Goal: Task Accomplishment & Management: Complete application form

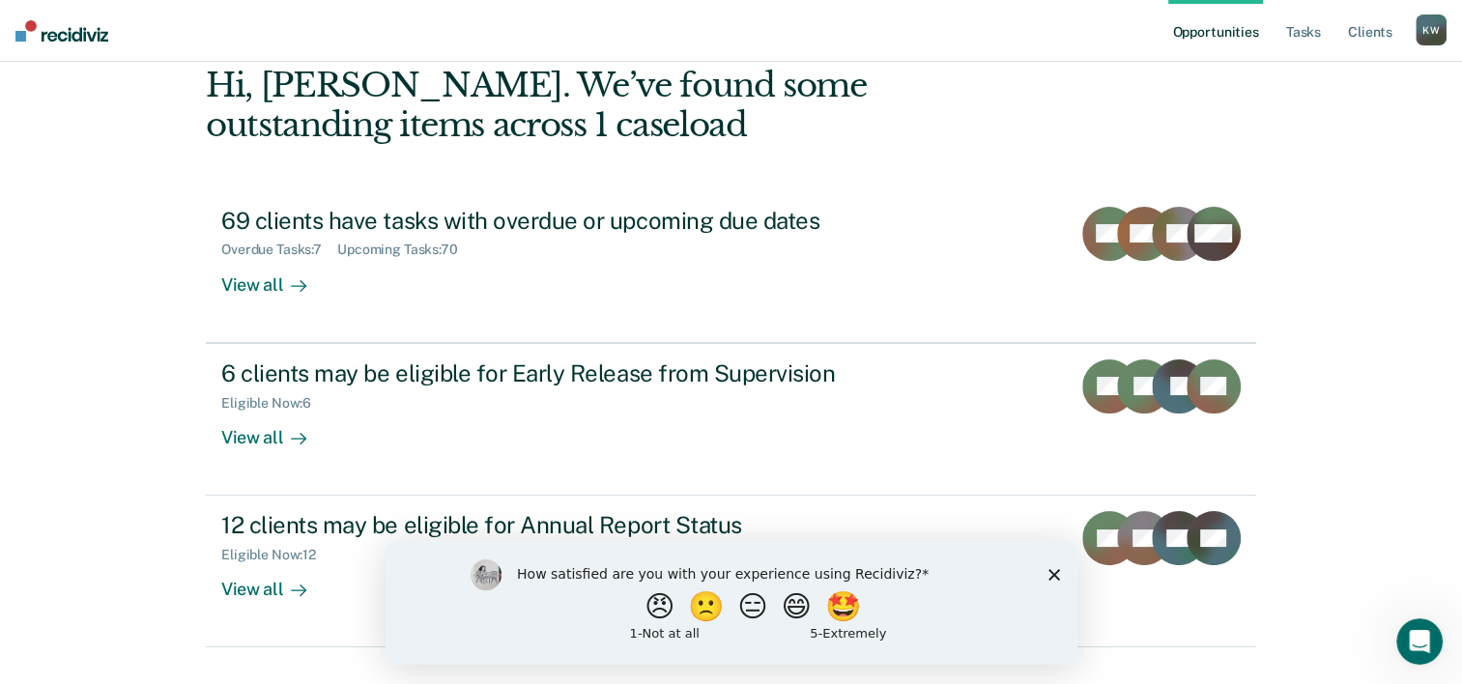
scroll to position [136, 0]
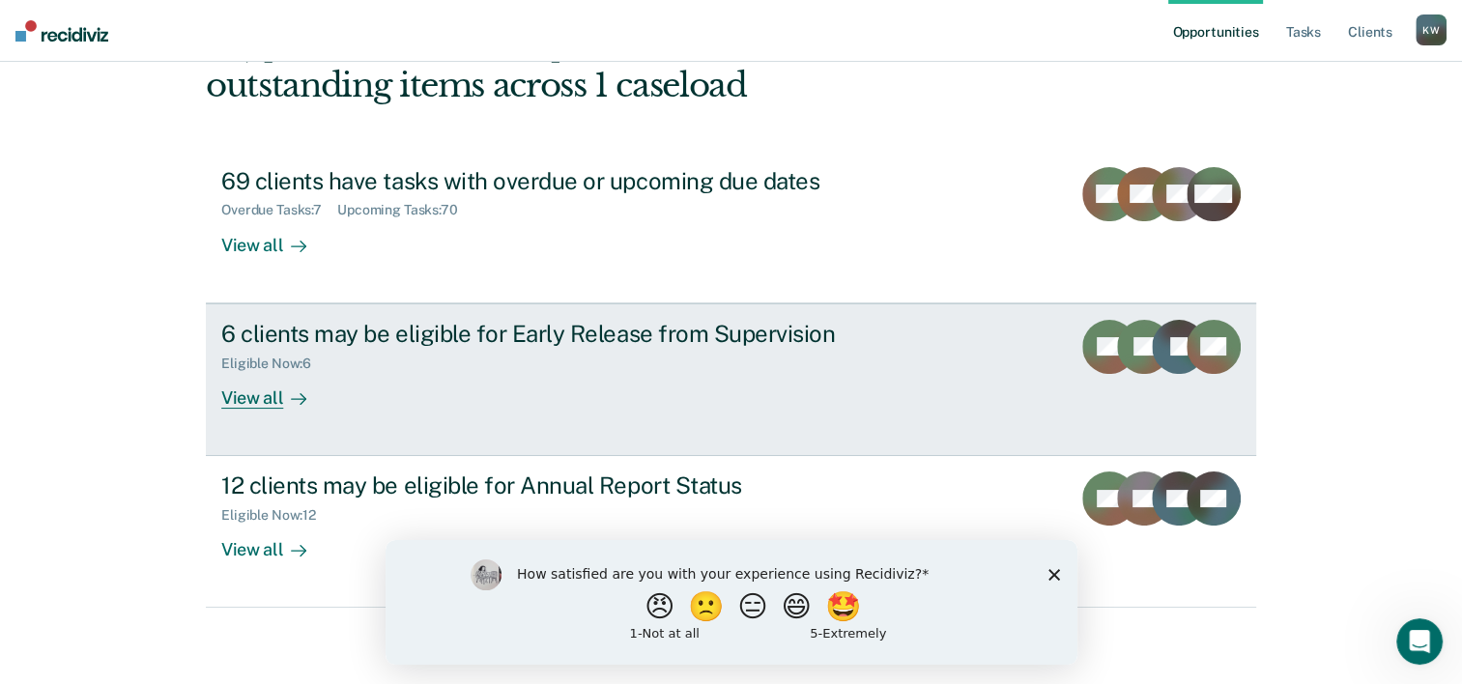
click at [263, 398] on div "View all" at bounding box center [275, 390] width 108 height 38
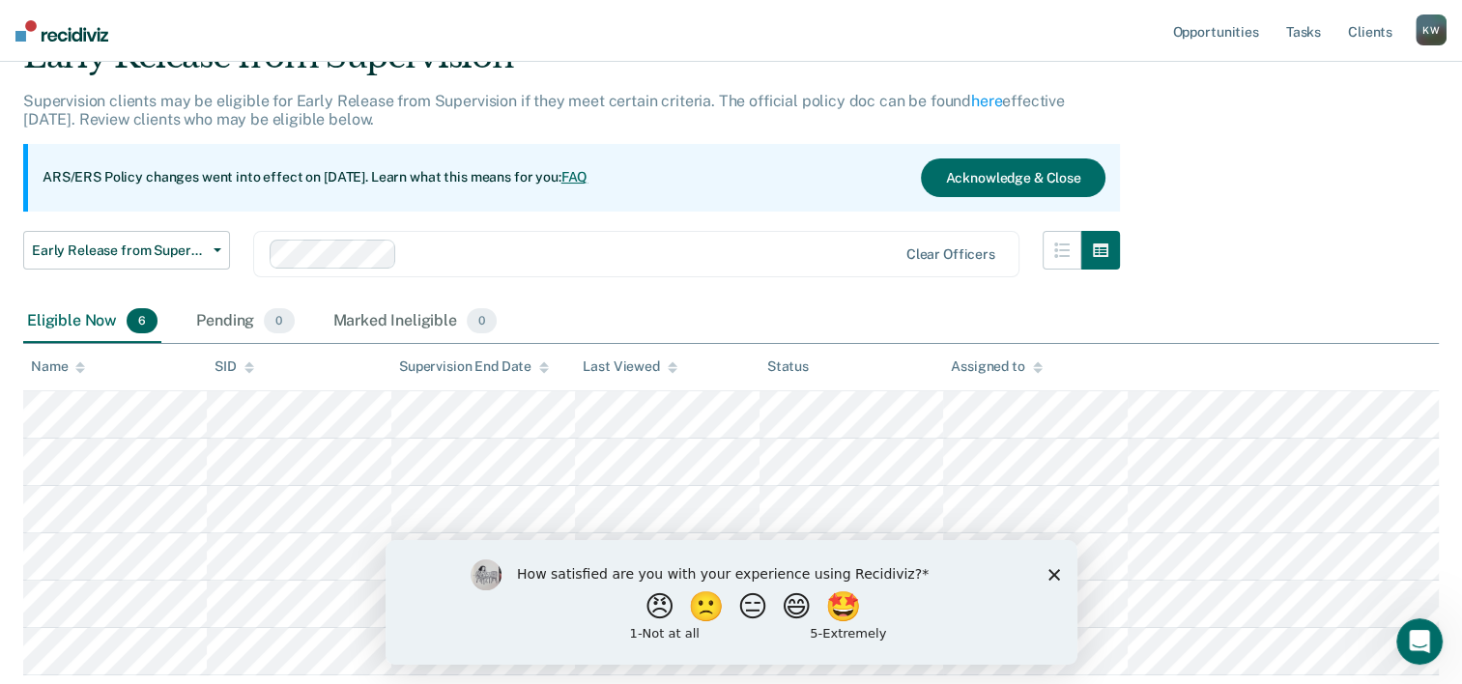
scroll to position [193, 0]
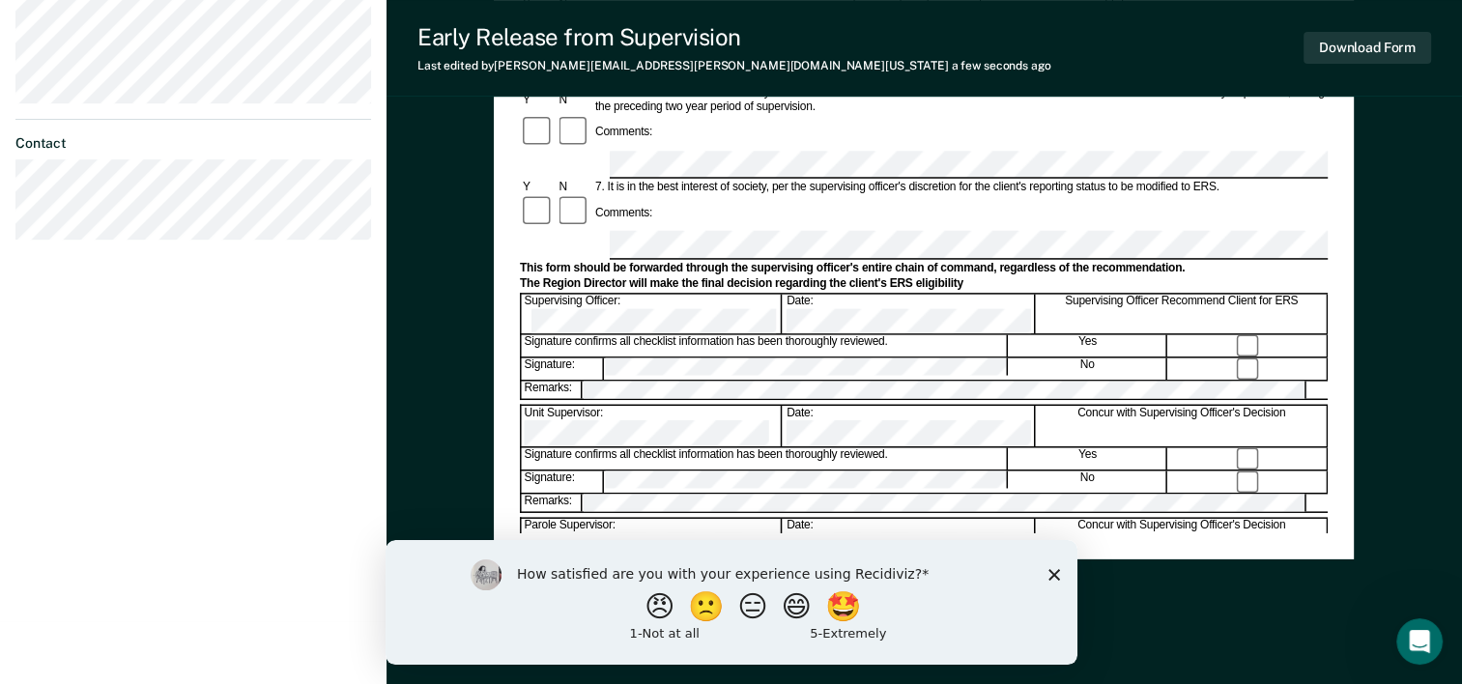
scroll to position [747, 0]
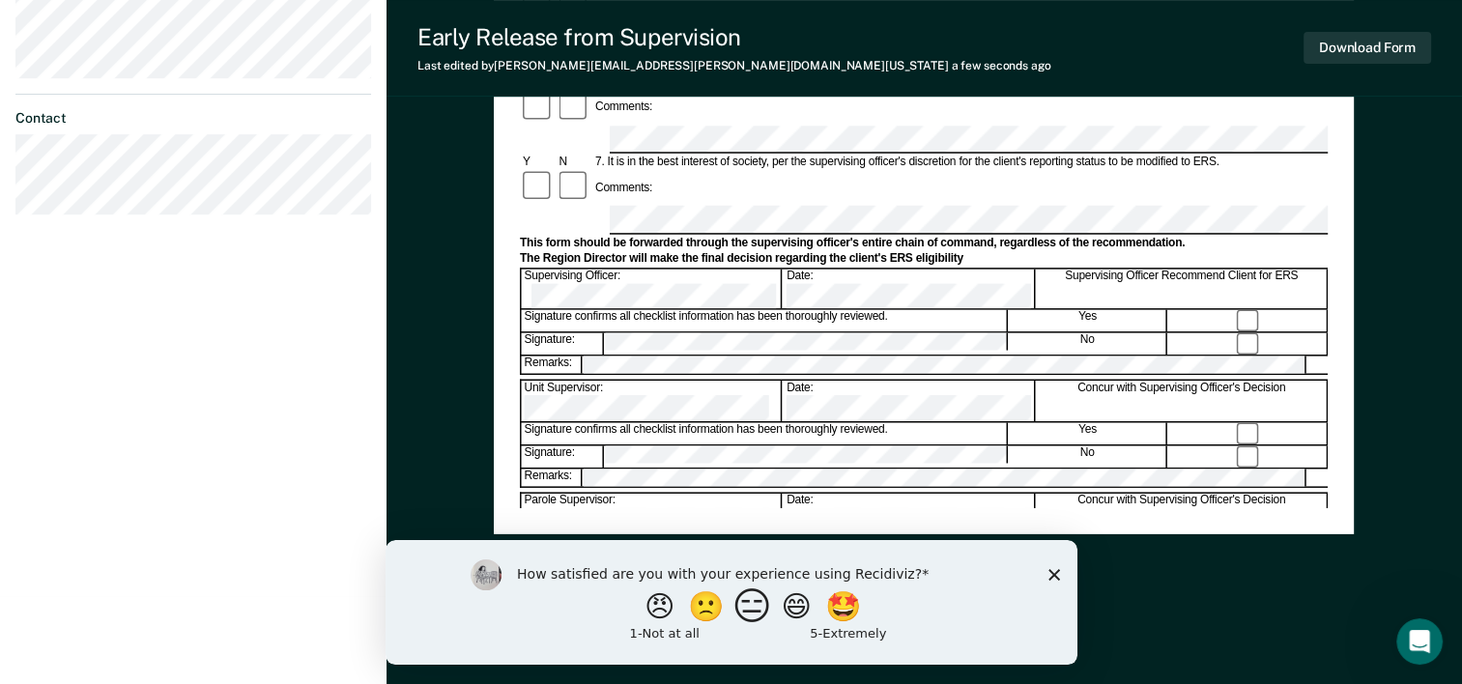
click at [756, 613] on button "😑" at bounding box center [754, 606] width 45 height 39
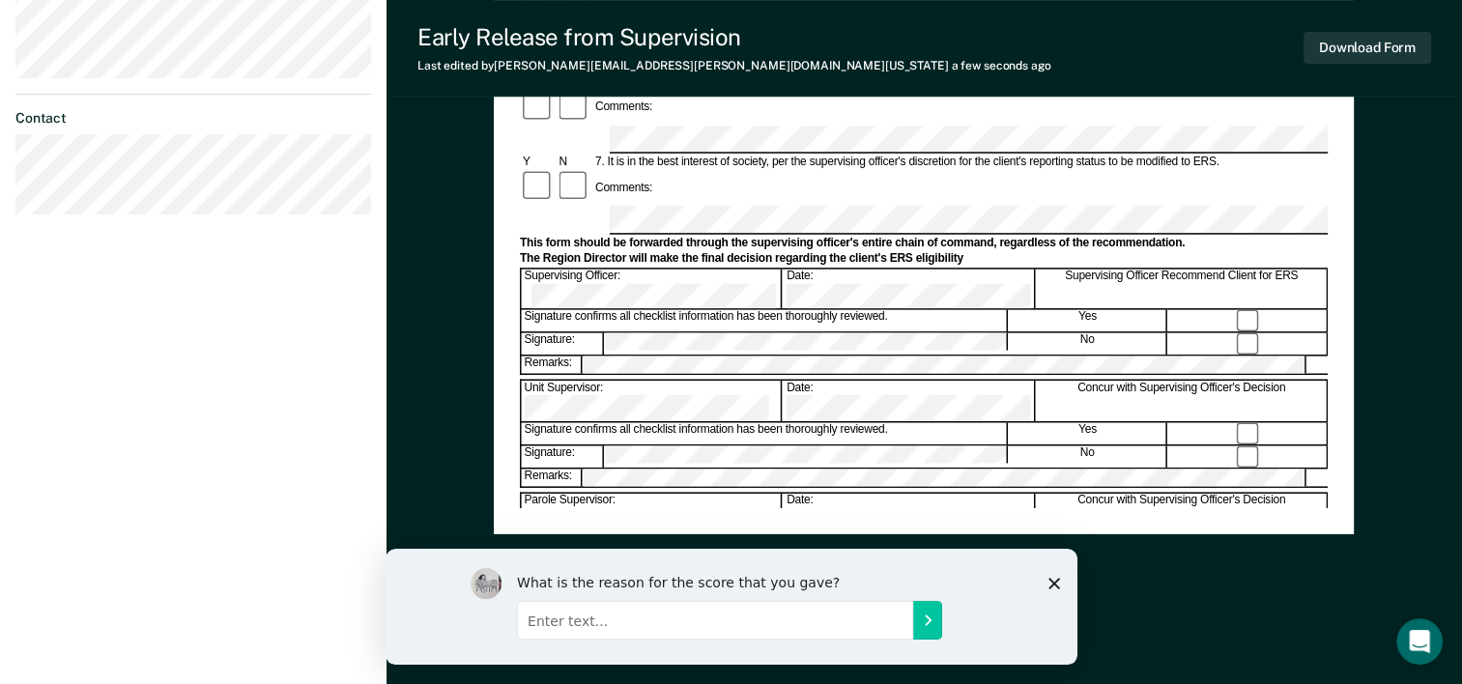
click at [1054, 580] on icon "Close survey" at bounding box center [1054, 583] width 12 height 12
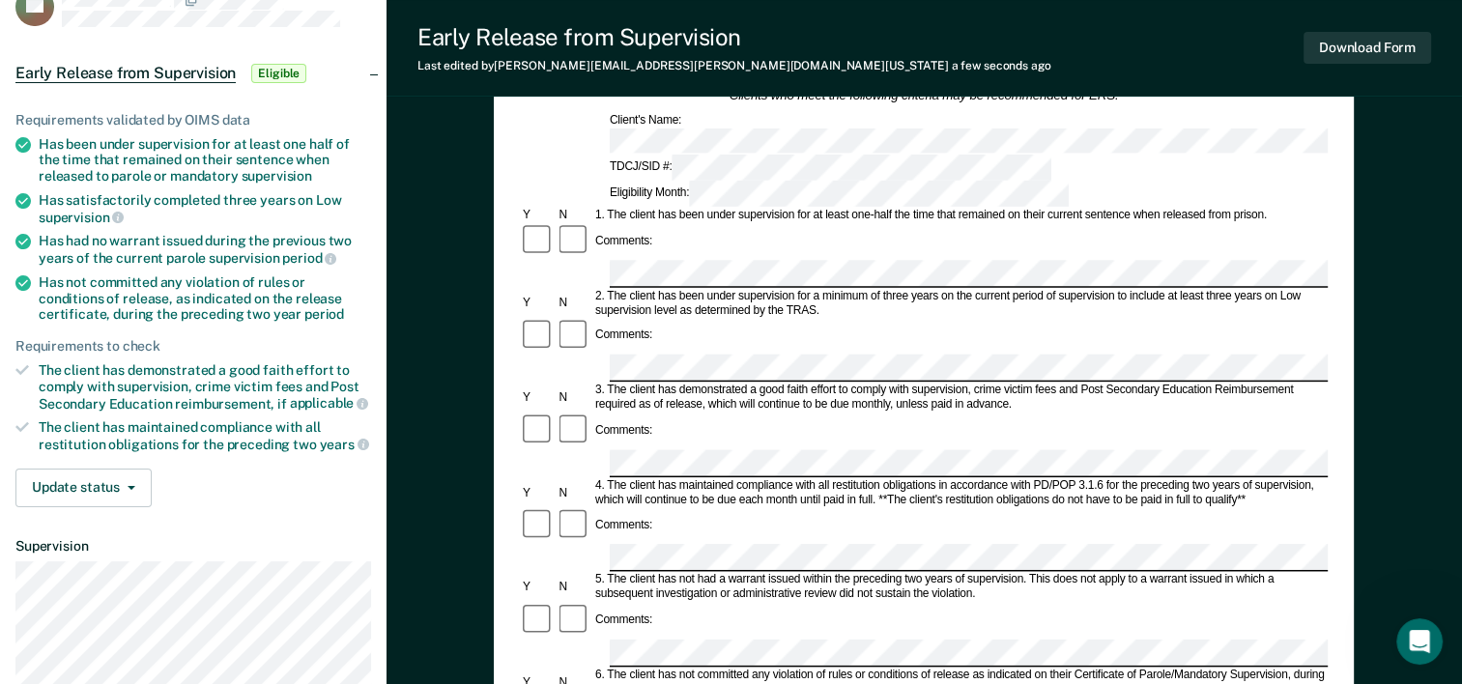
scroll to position [0, 0]
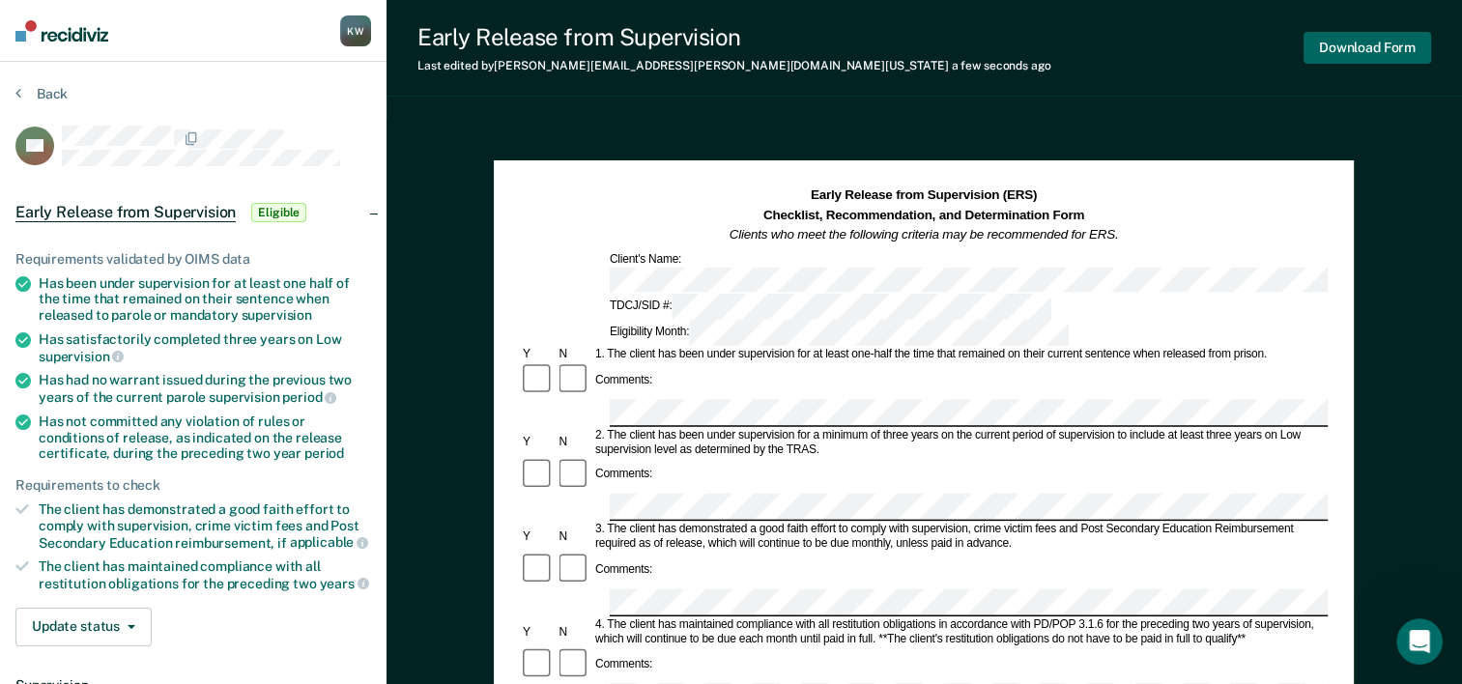
click at [1388, 50] on button "Download Form" at bounding box center [1368, 48] width 128 height 32
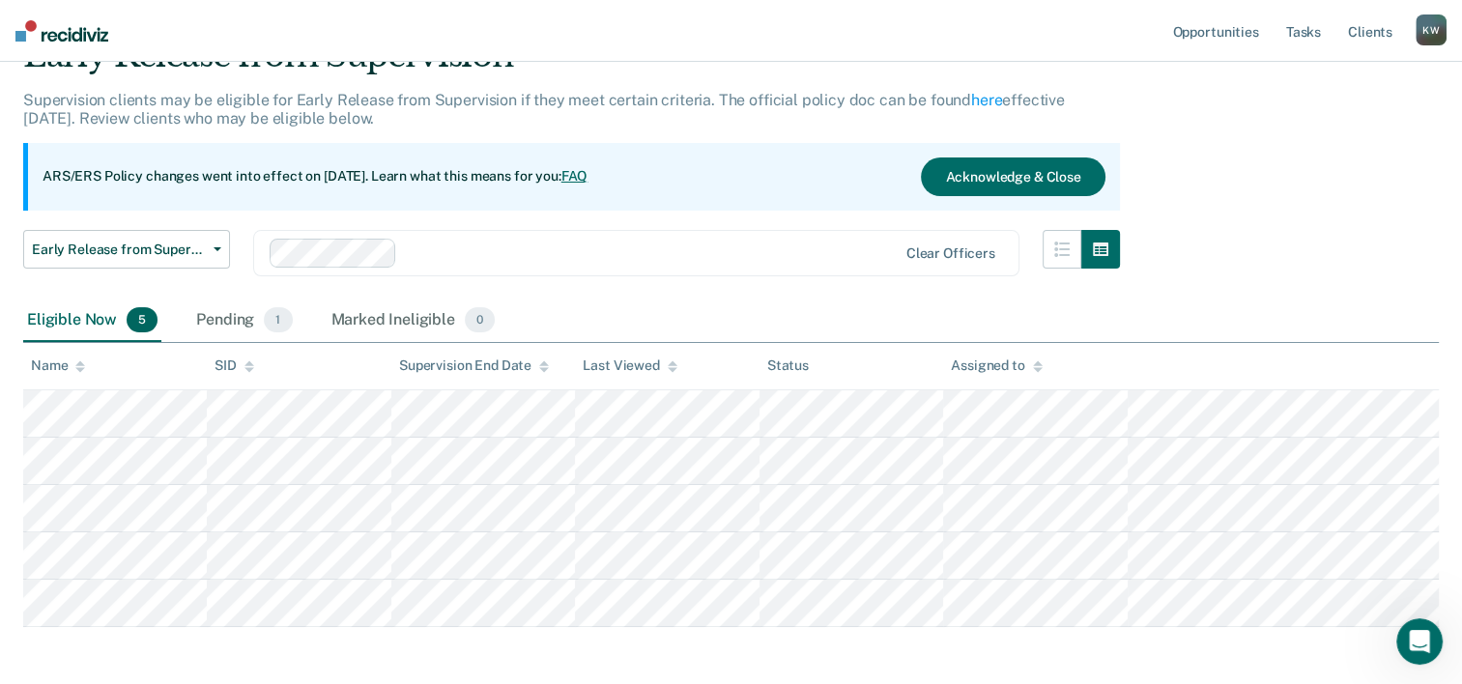
scroll to position [178, 0]
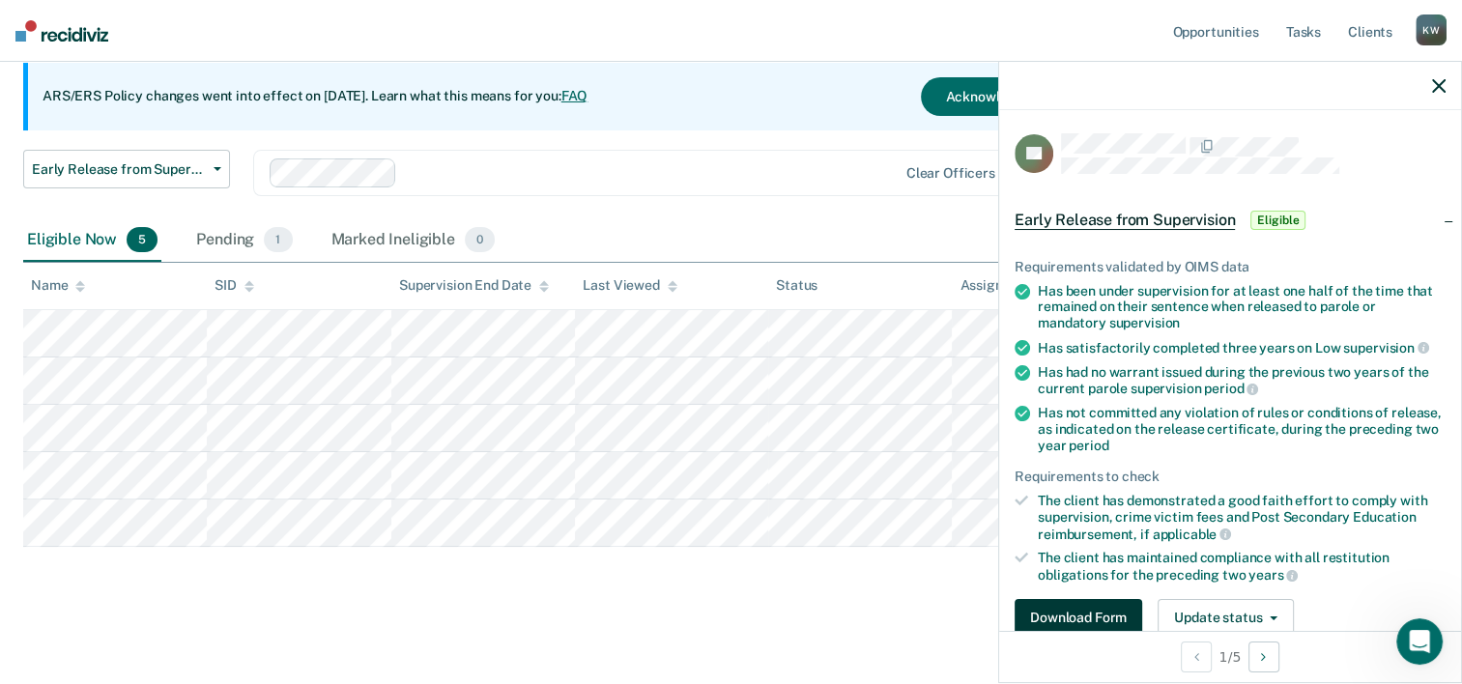
click at [1111, 611] on button "Download Form" at bounding box center [1079, 618] width 128 height 39
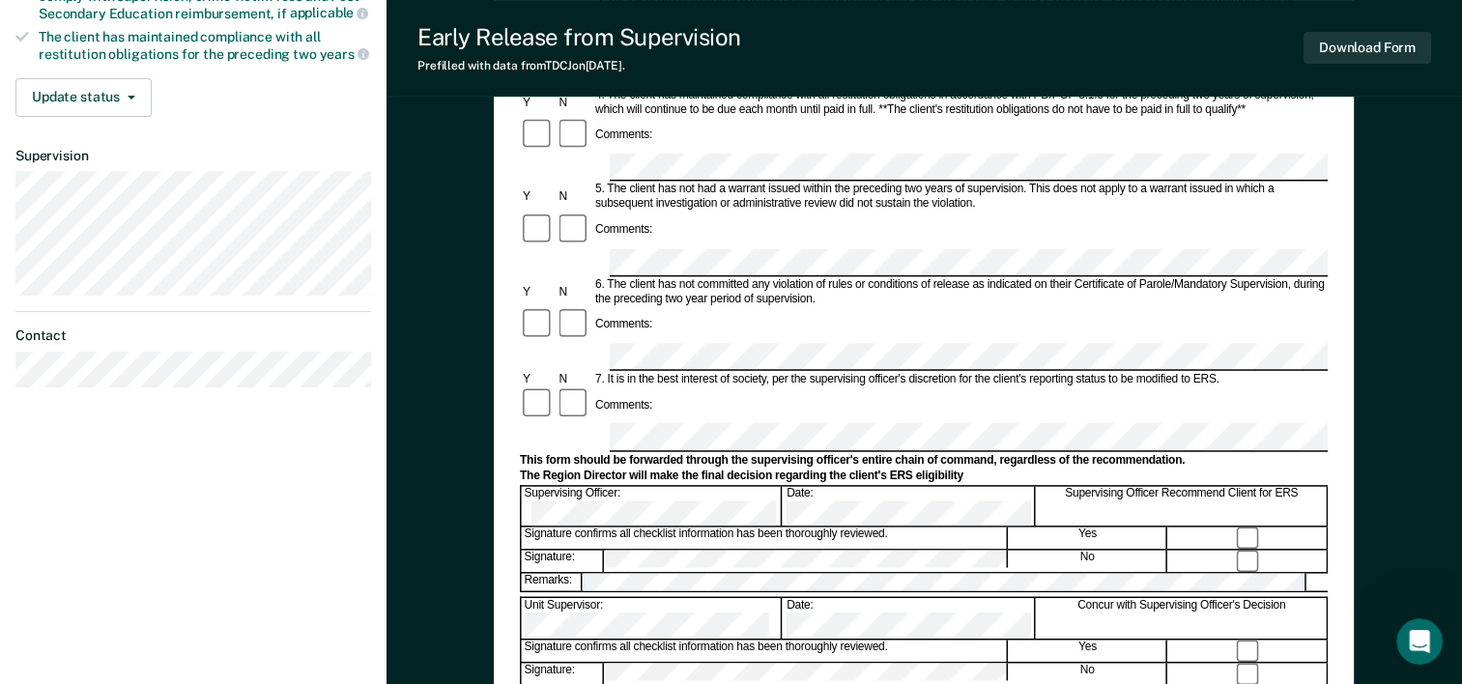
scroll to position [580, 0]
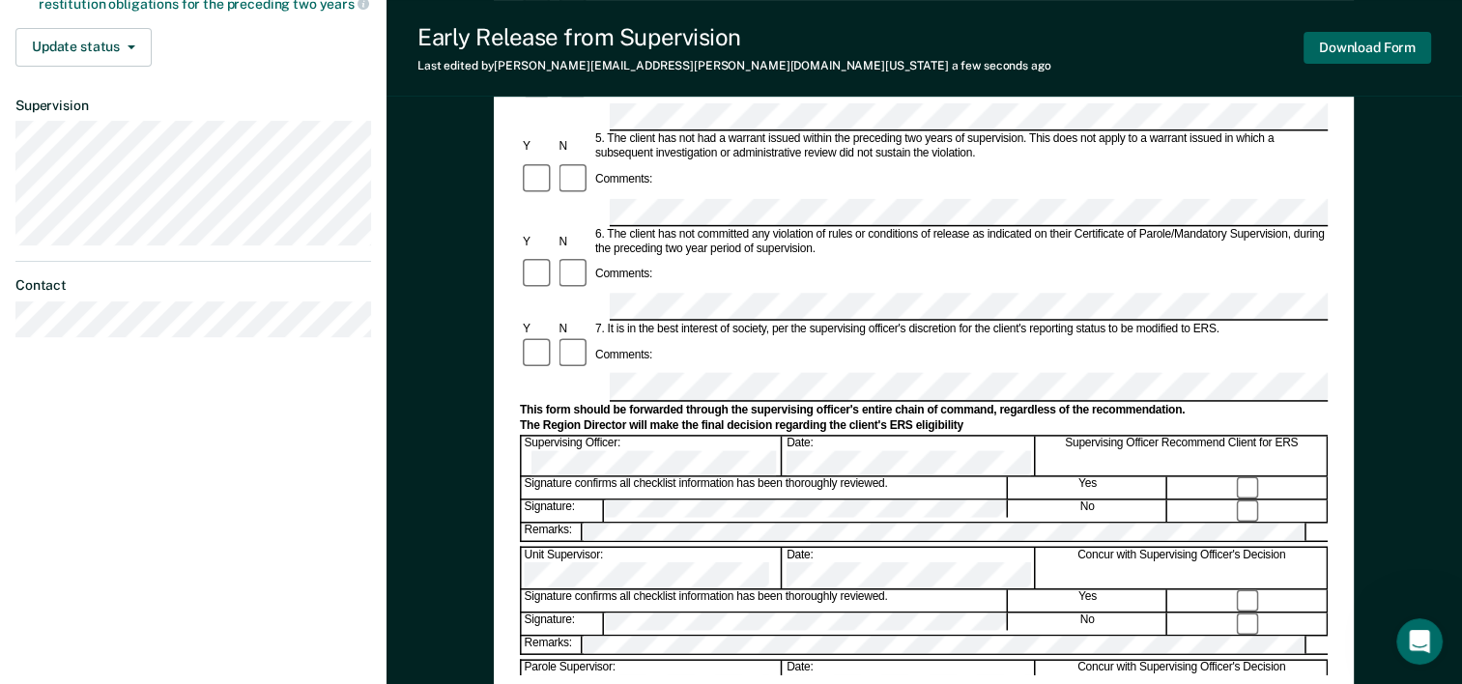
click at [1349, 56] on button "Download Form" at bounding box center [1368, 48] width 128 height 32
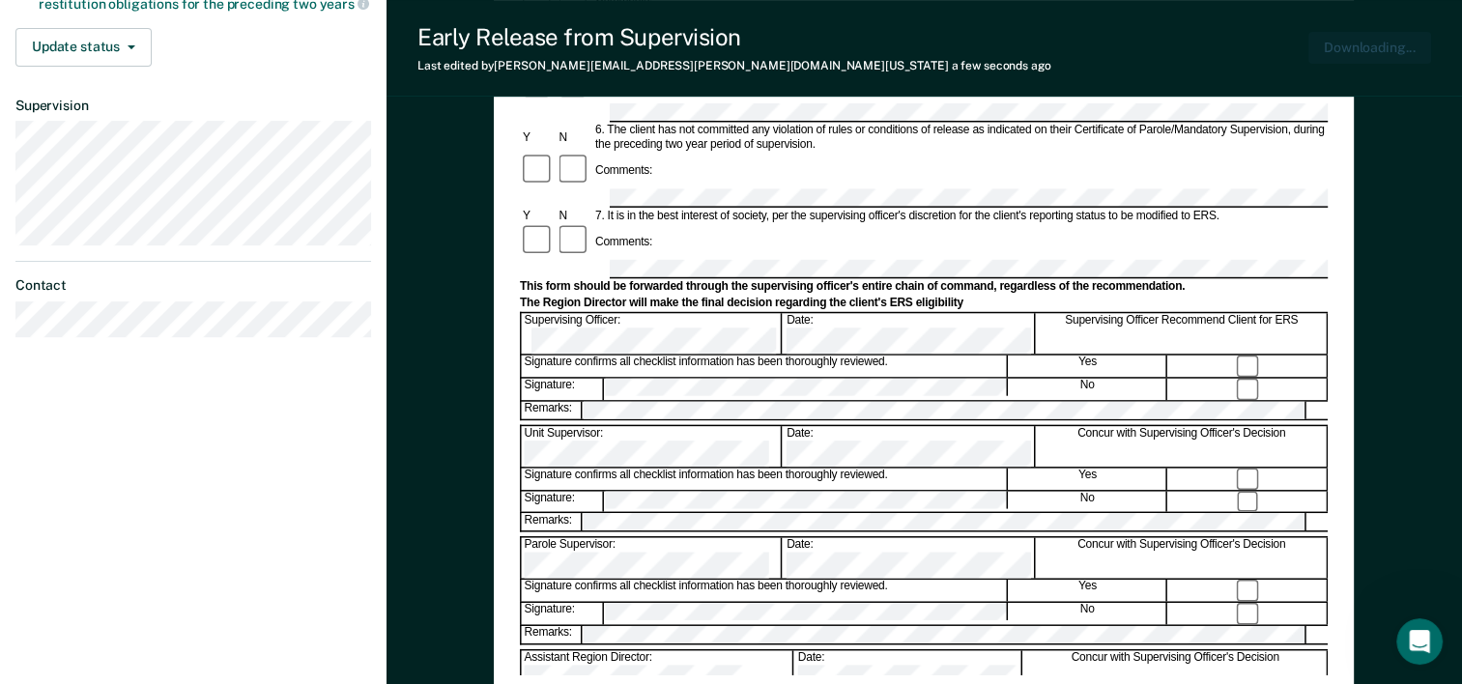
scroll to position [0, 0]
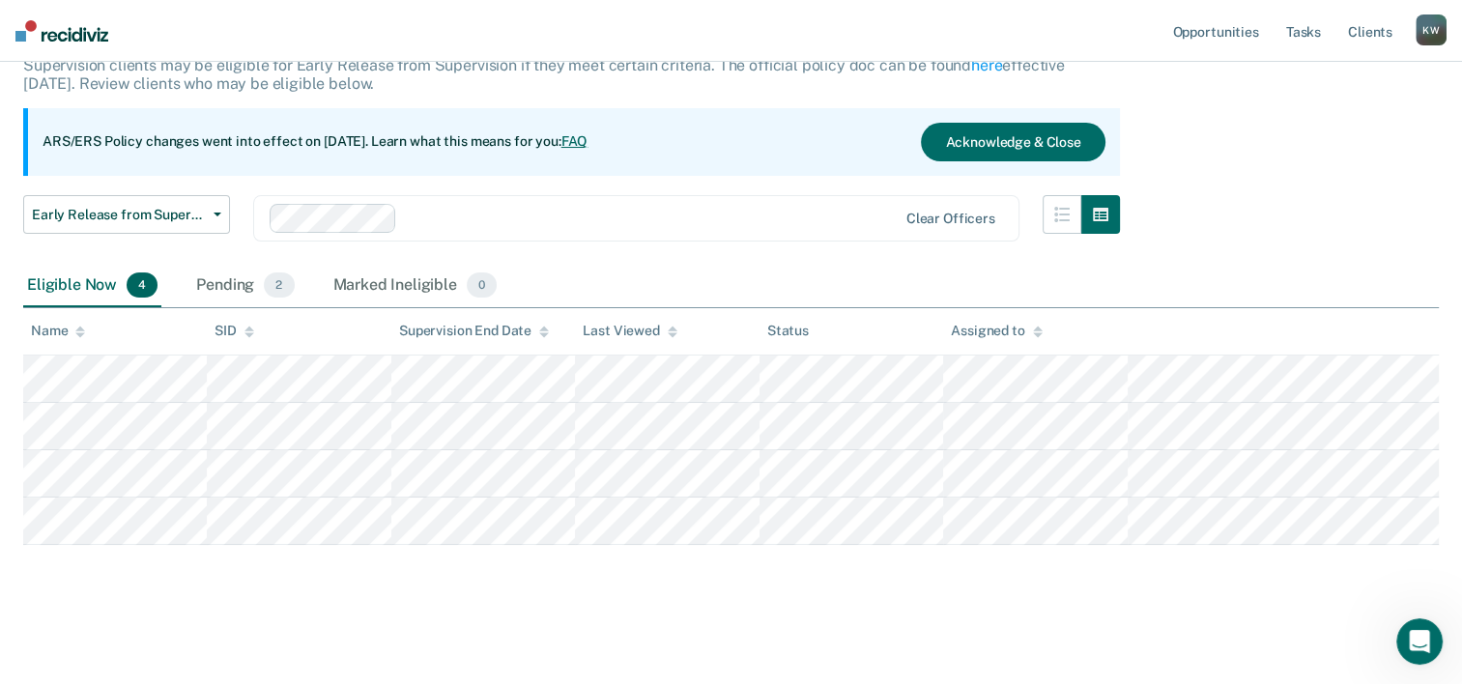
scroll to position [130, 0]
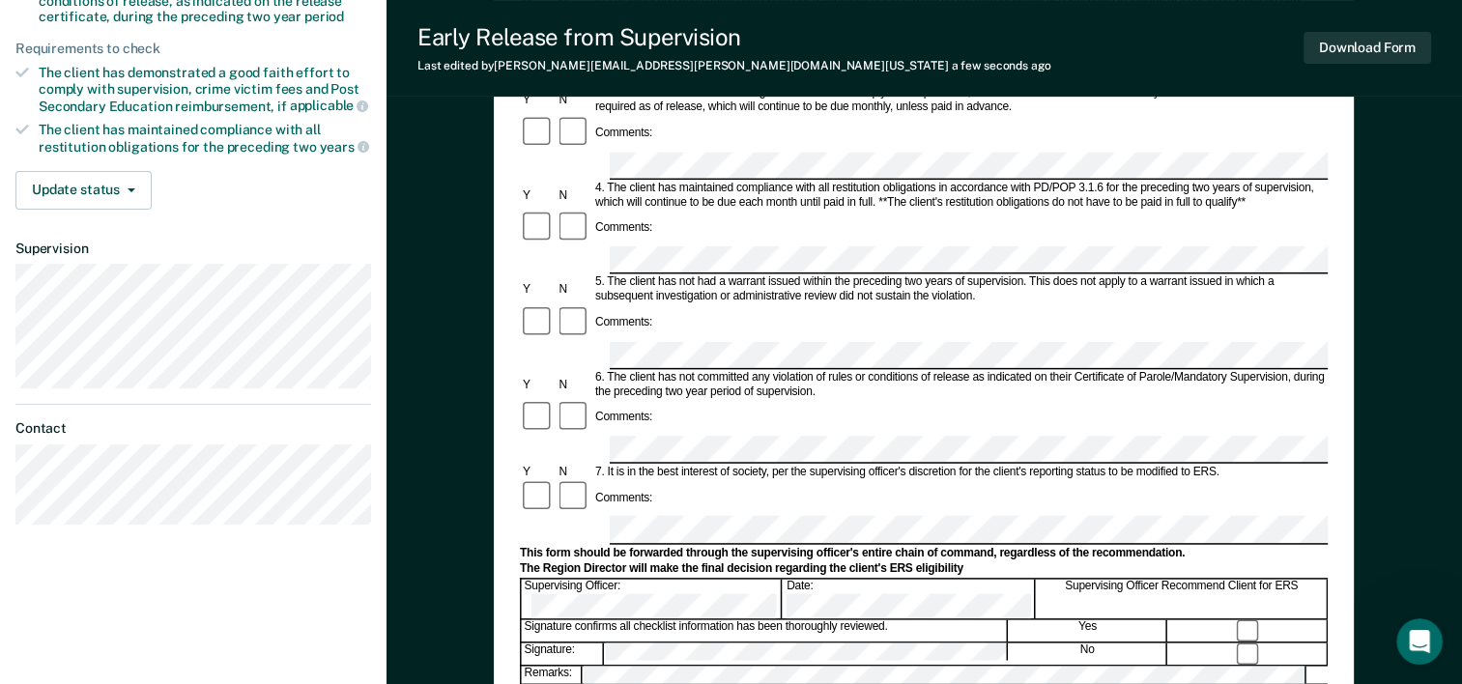
scroll to position [483, 0]
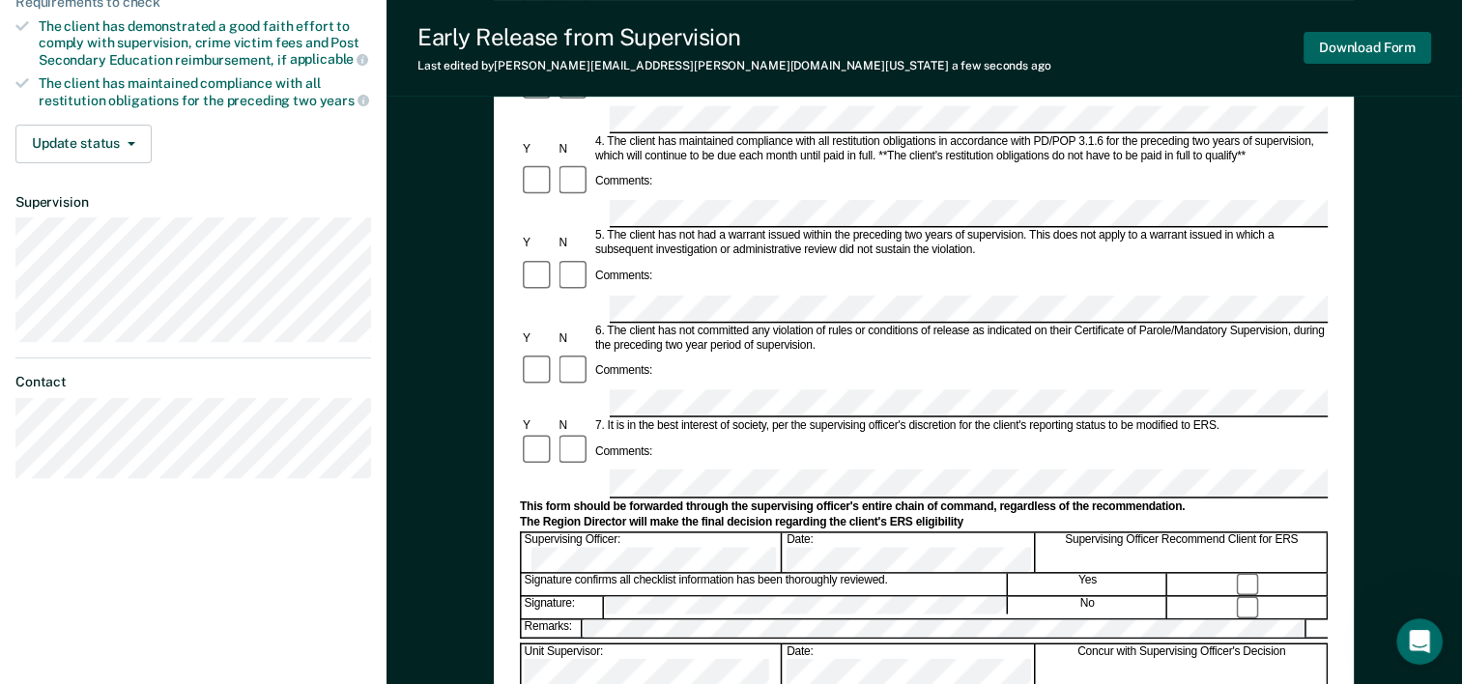
click at [1335, 48] on button "Download Form" at bounding box center [1368, 48] width 128 height 32
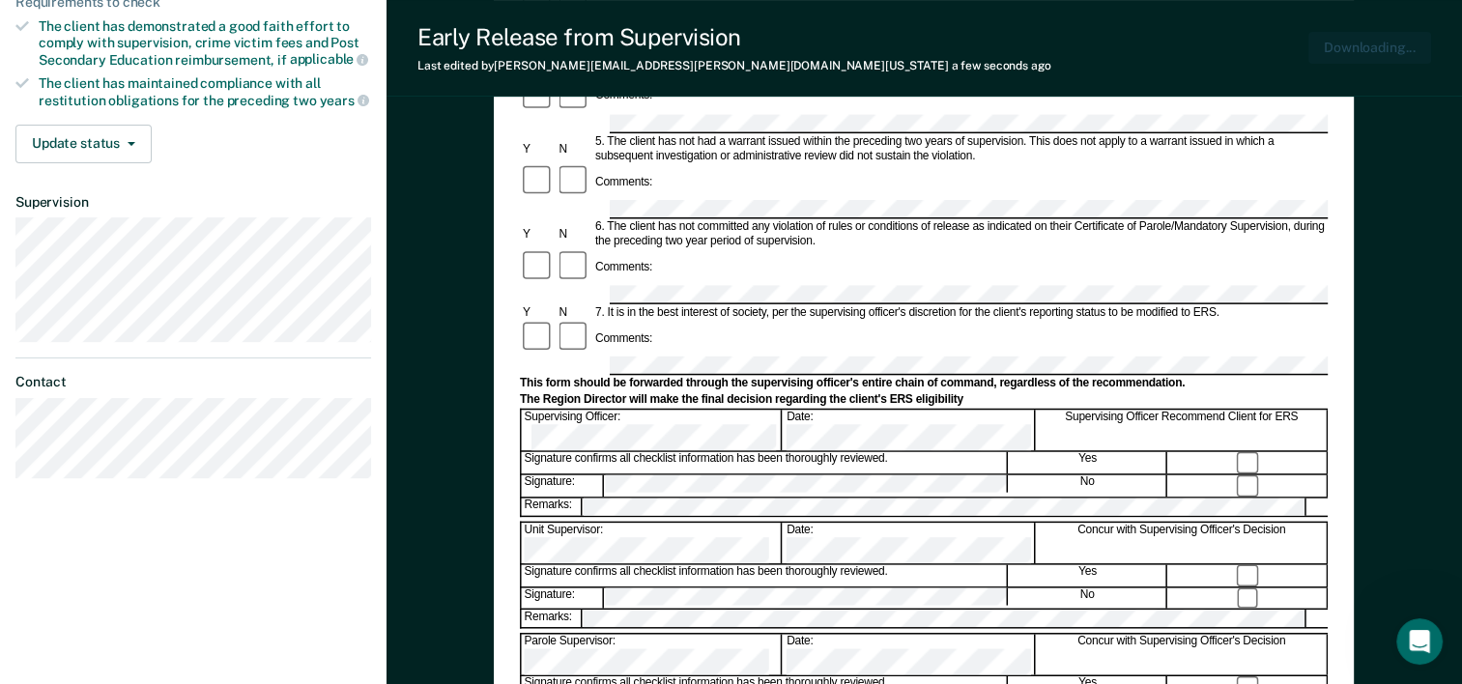
scroll to position [0, 0]
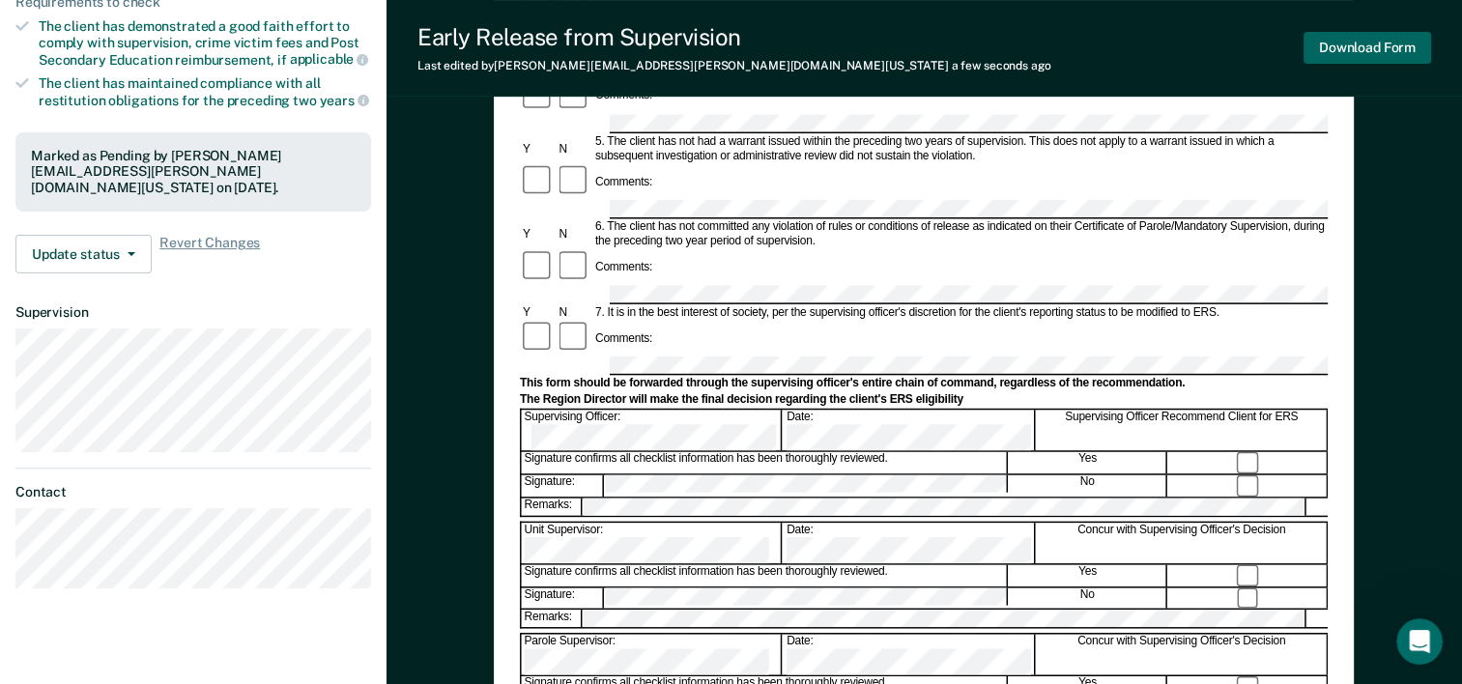
click at [1333, 47] on button "Download Form" at bounding box center [1368, 48] width 128 height 32
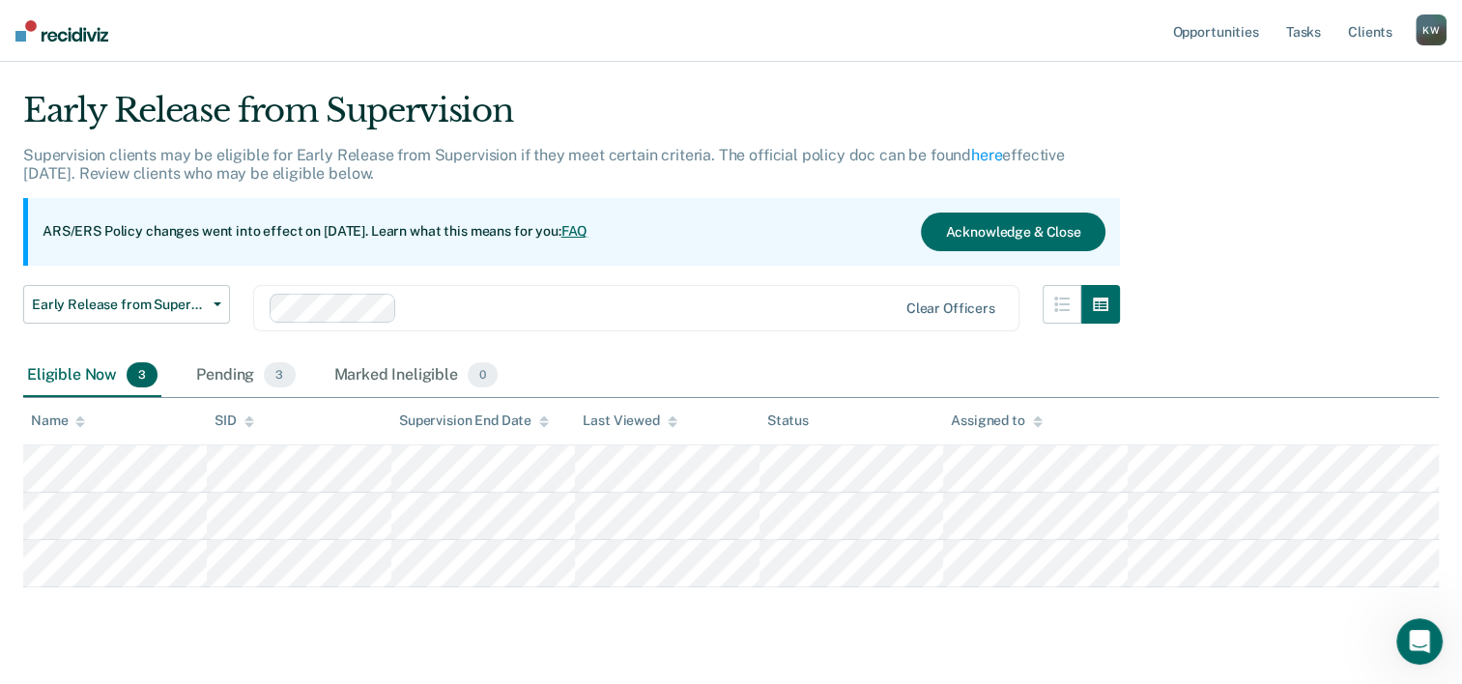
scroll to position [83, 0]
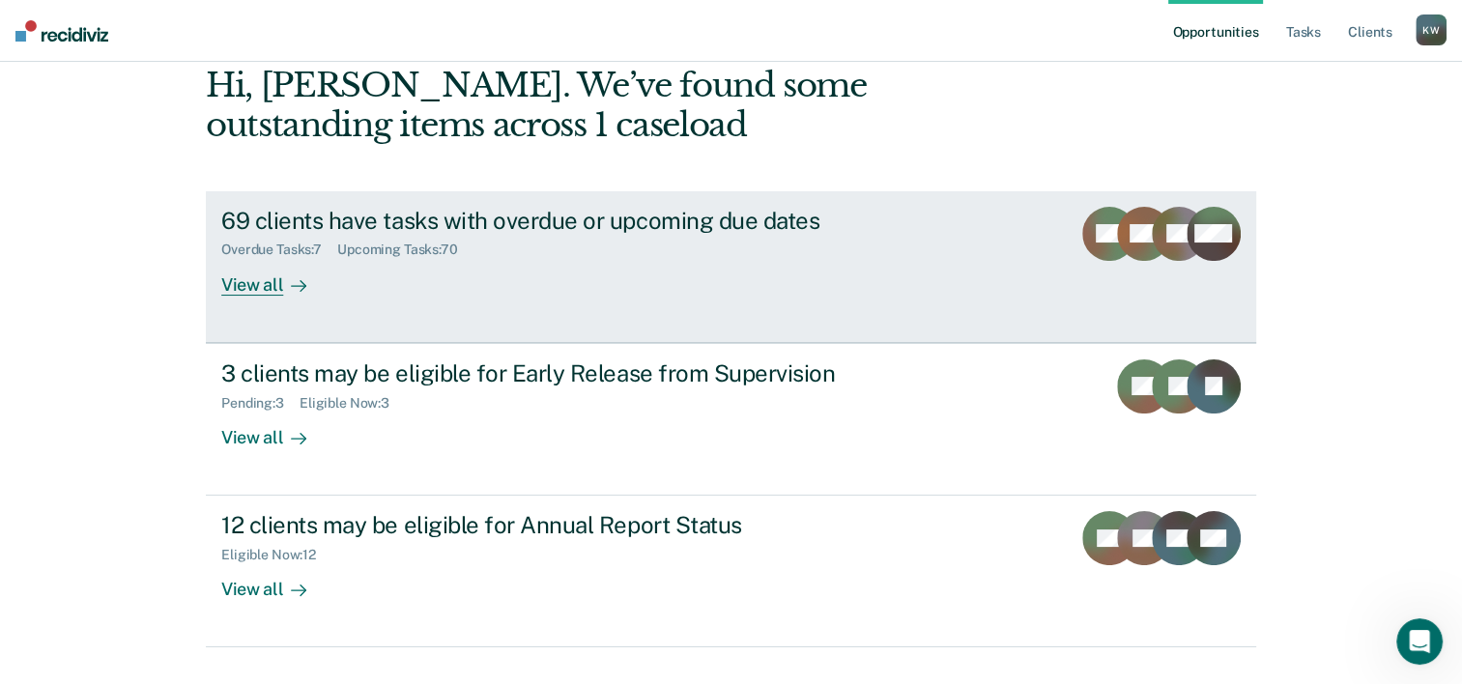
scroll to position [136, 0]
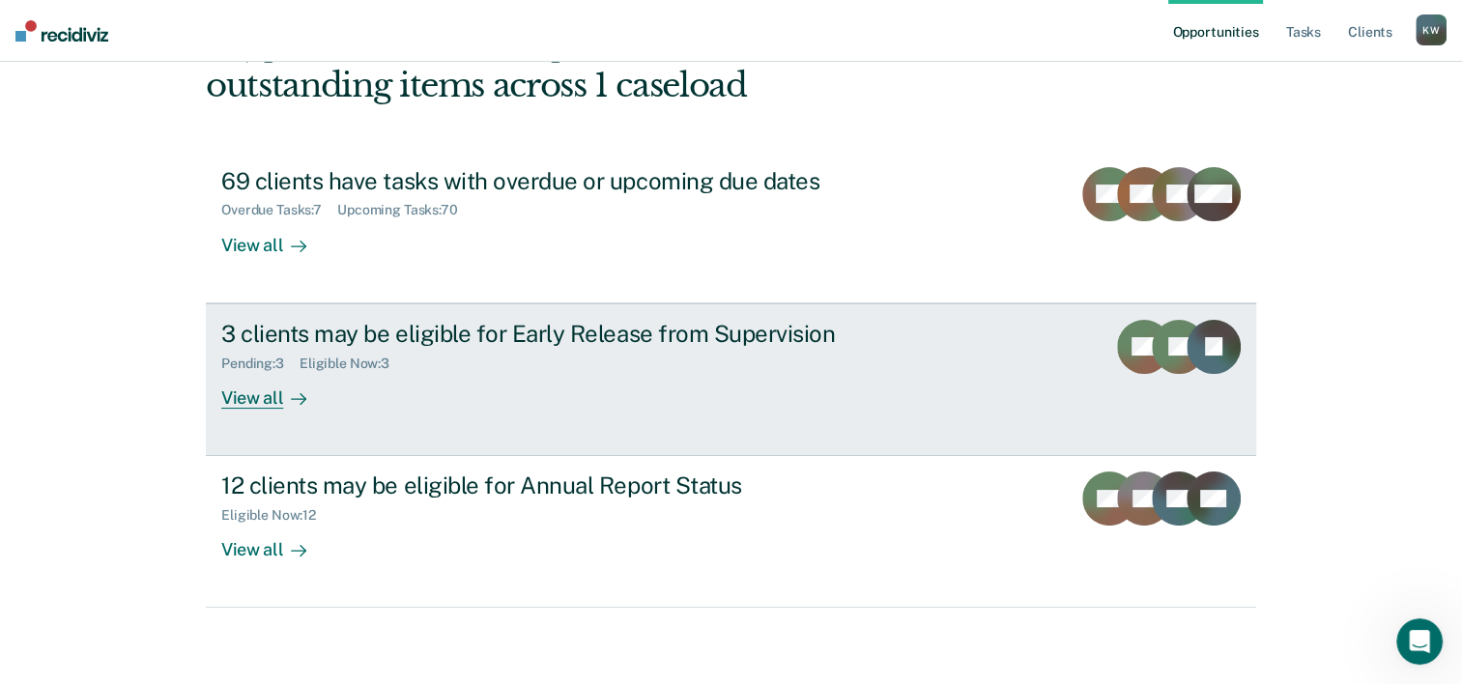
click at [259, 400] on div "View all" at bounding box center [275, 390] width 108 height 38
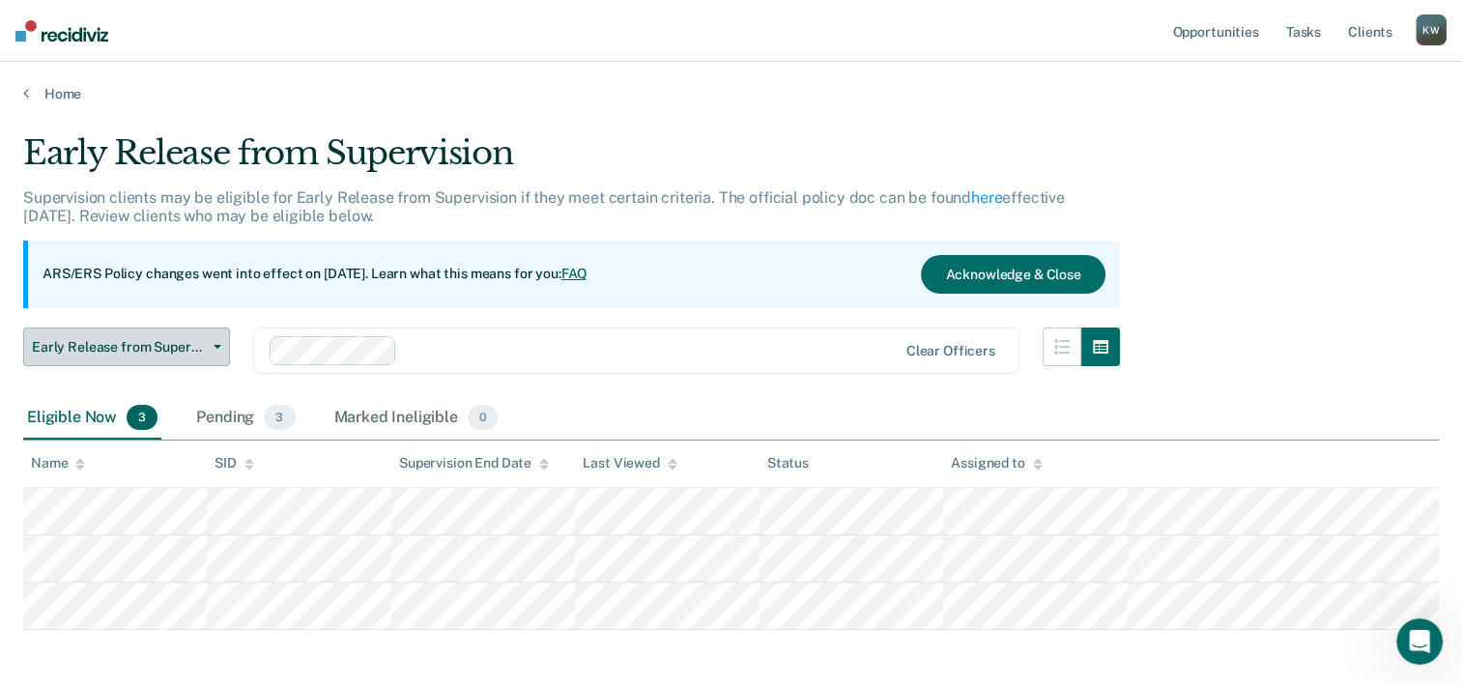
click at [220, 349] on button "Early Release from Supervision" at bounding box center [126, 347] width 207 height 39
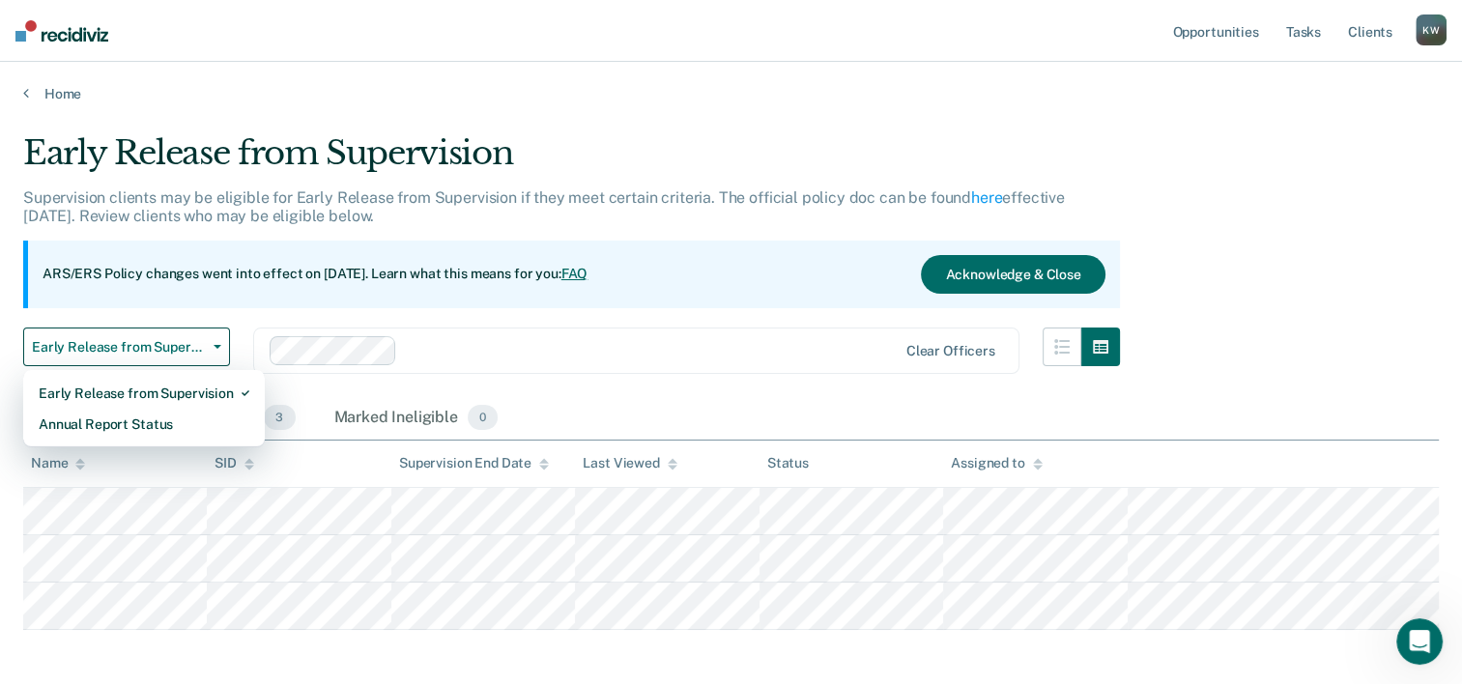
click at [640, 348] on div at bounding box center [650, 350] width 491 height 22
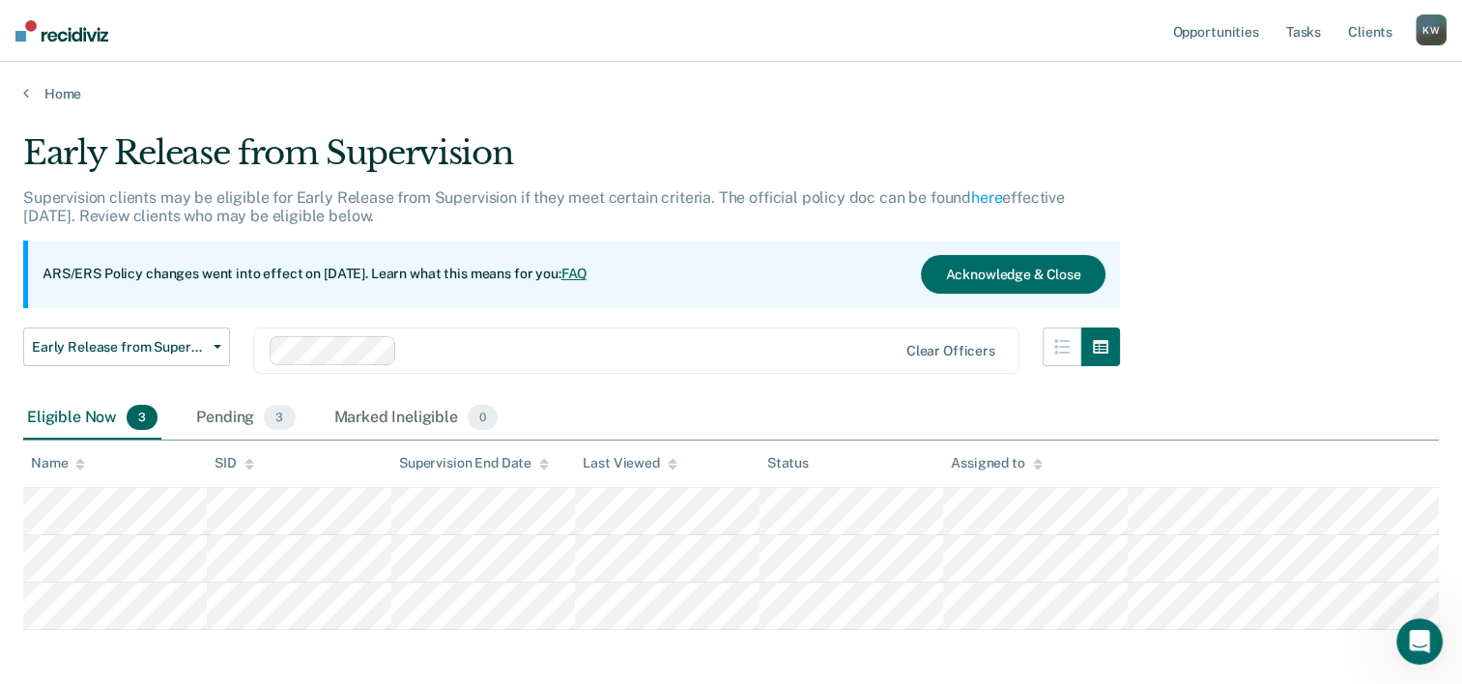
click at [1277, 203] on div "Early Release from Supervision Supervision clients may be eligible for Early Re…" at bounding box center [731, 378] width 1416 height 491
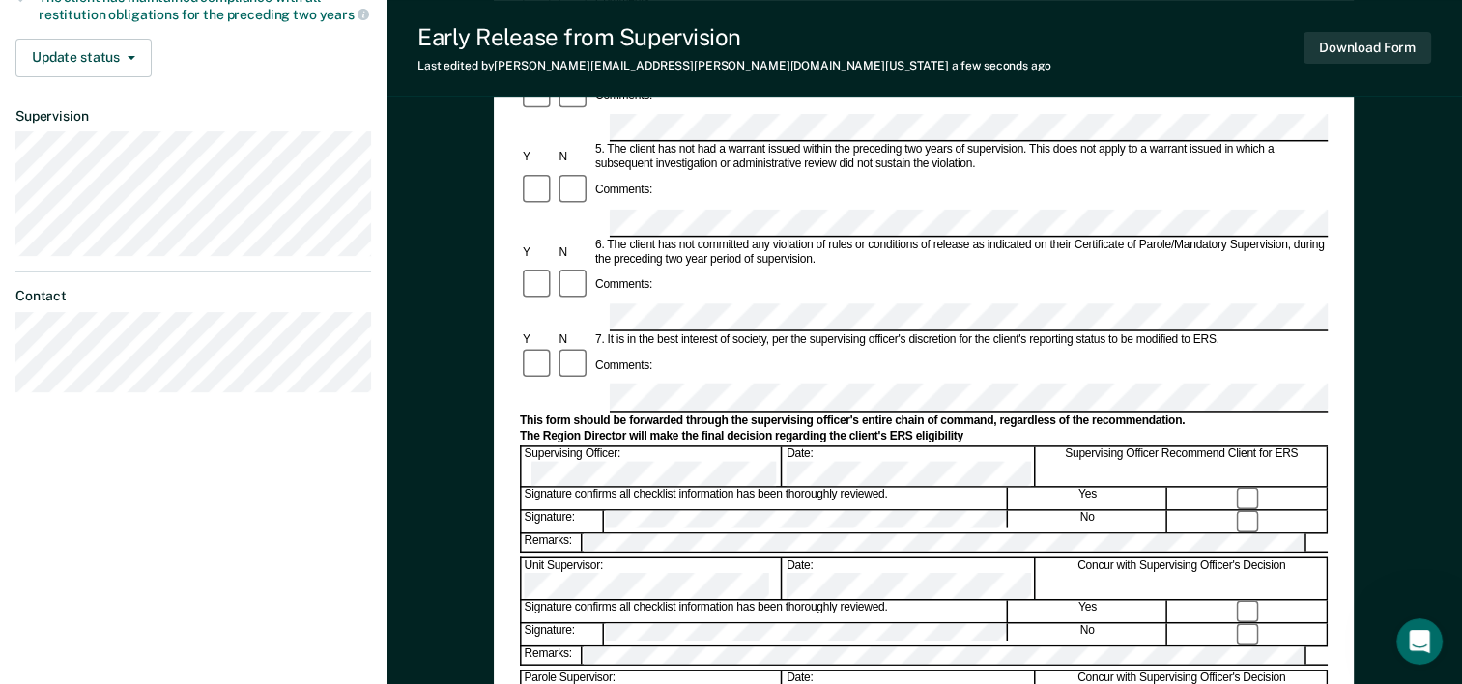
scroll to position [677, 0]
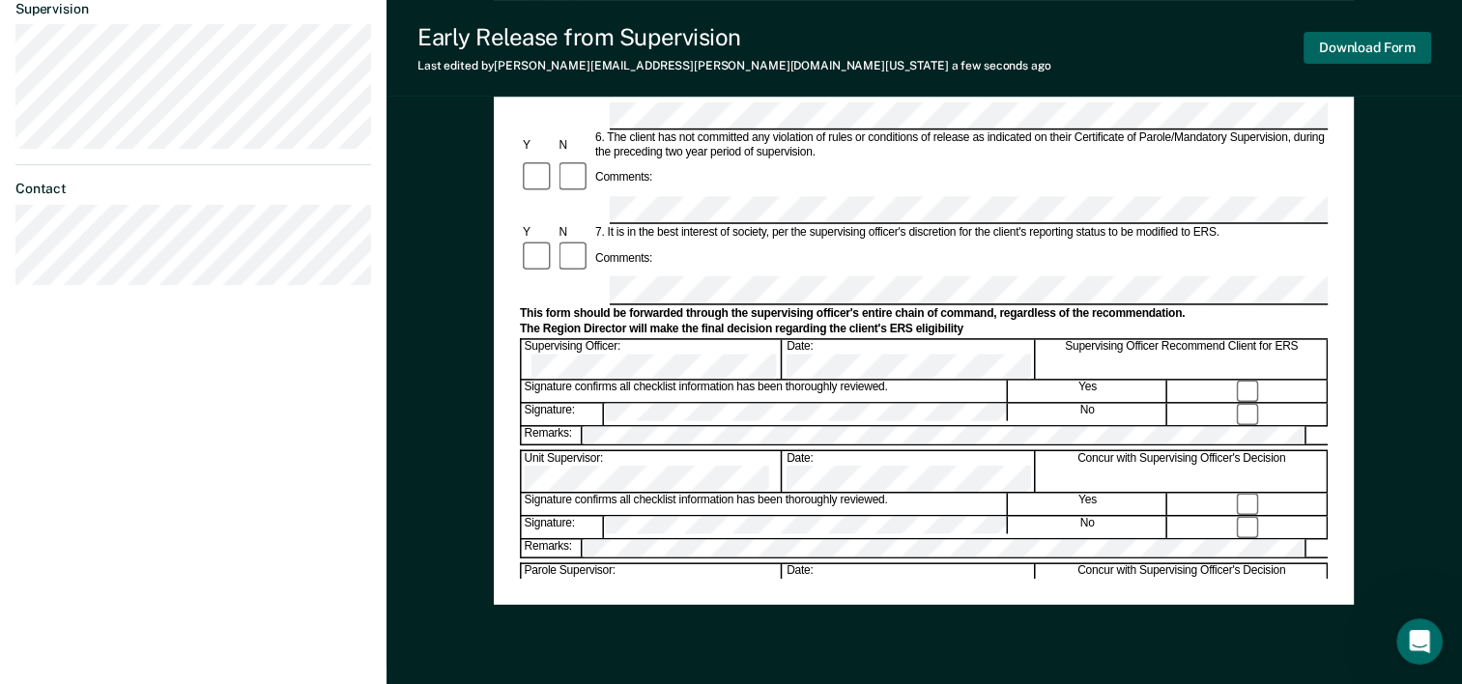
click at [1347, 46] on button "Download Form" at bounding box center [1368, 48] width 128 height 32
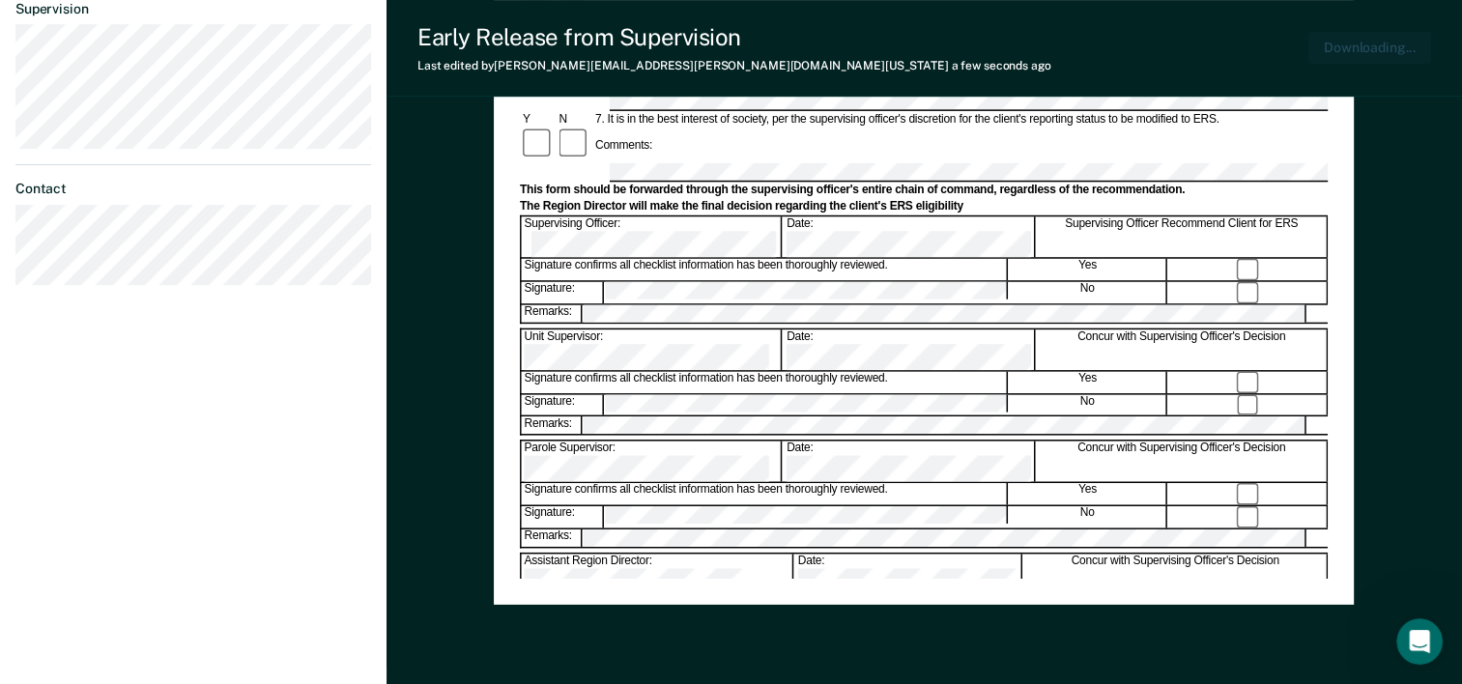
scroll to position [747, 0]
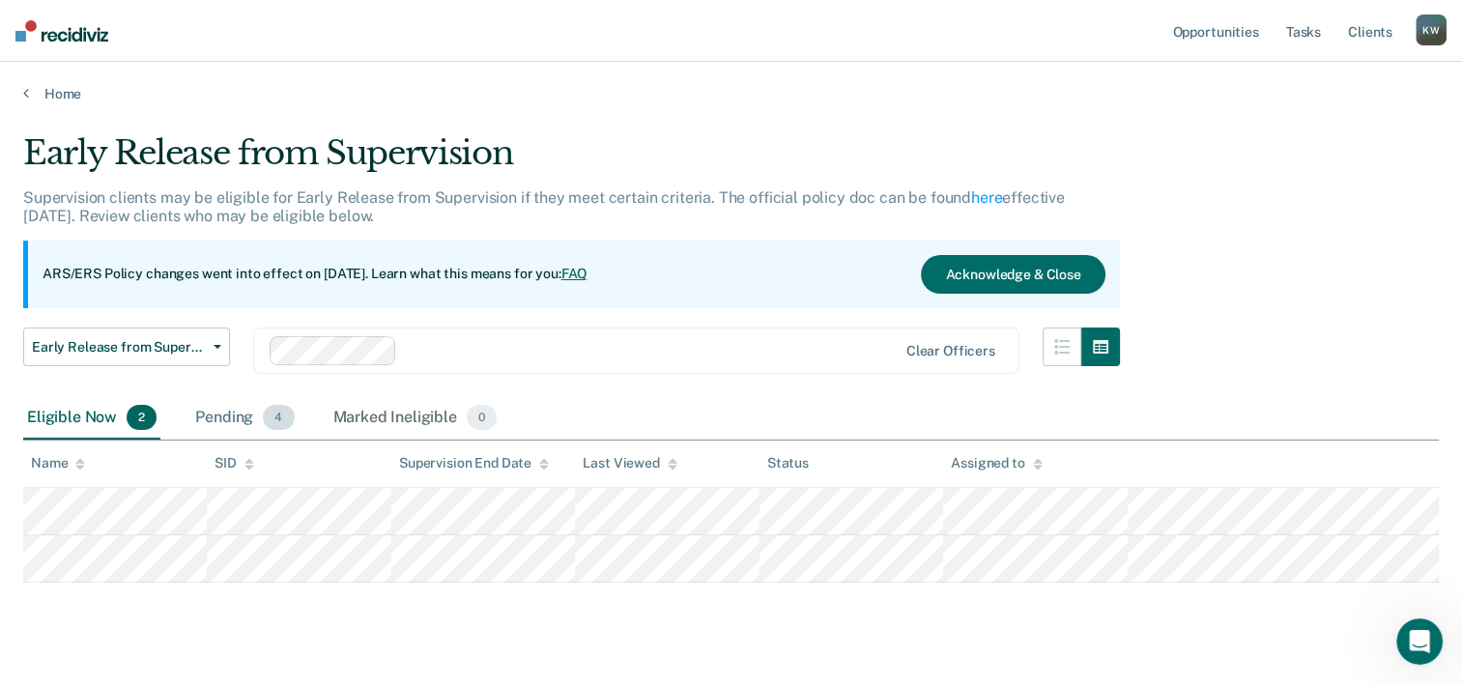
click at [215, 418] on div "Pending 4" at bounding box center [244, 418] width 106 height 43
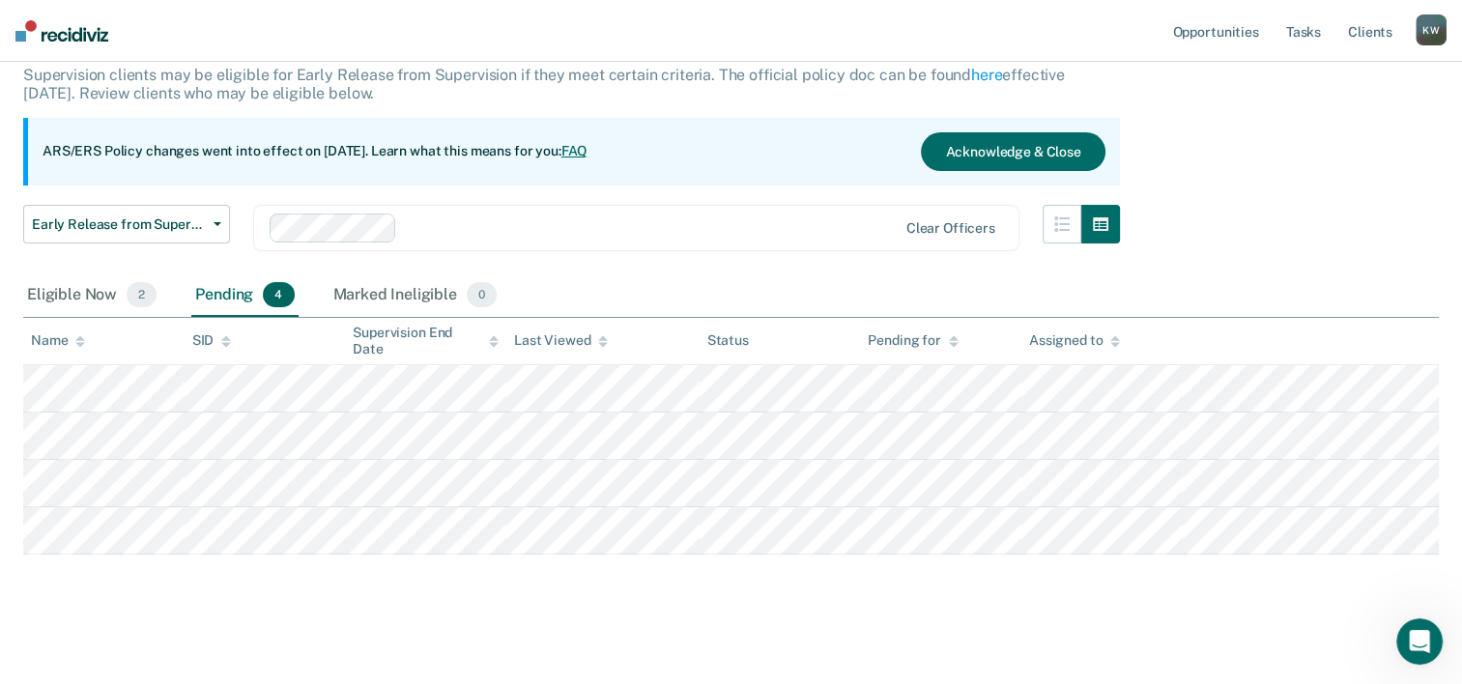
scroll to position [130, 0]
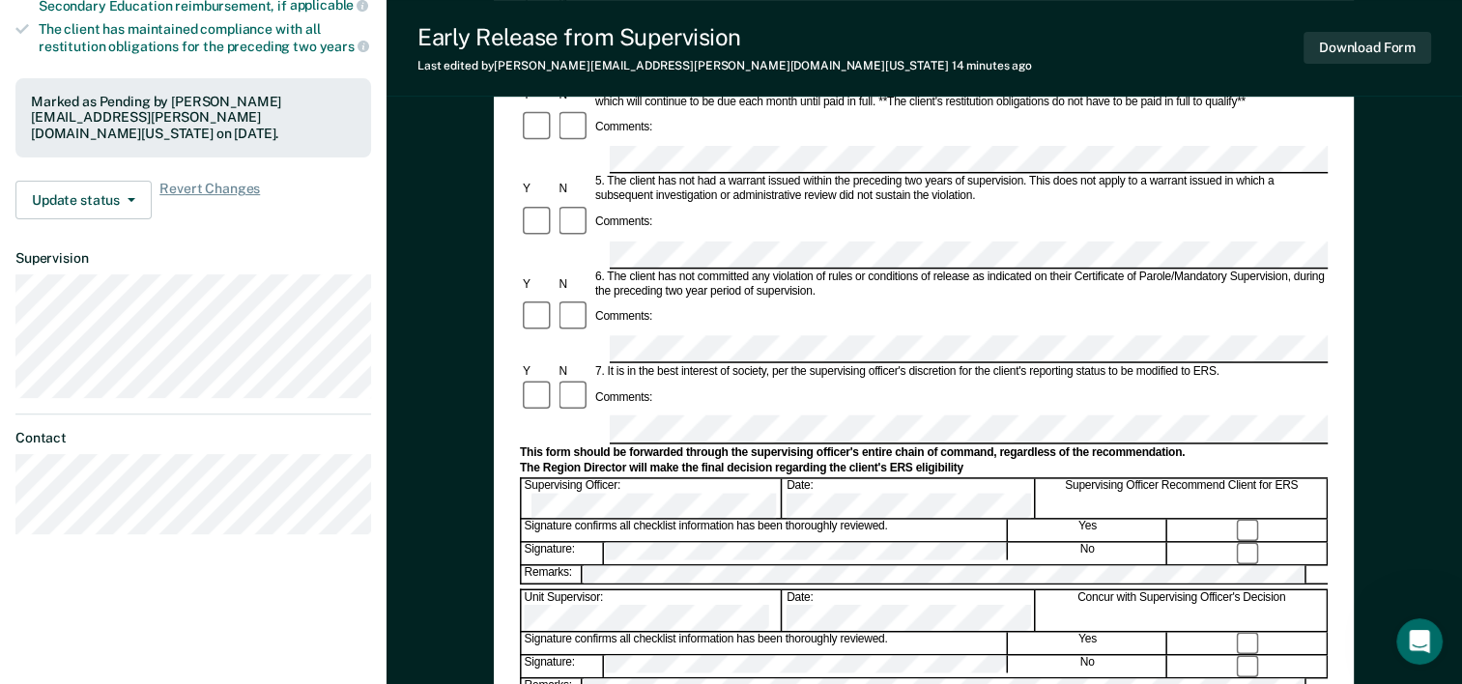
scroll to position [580, 0]
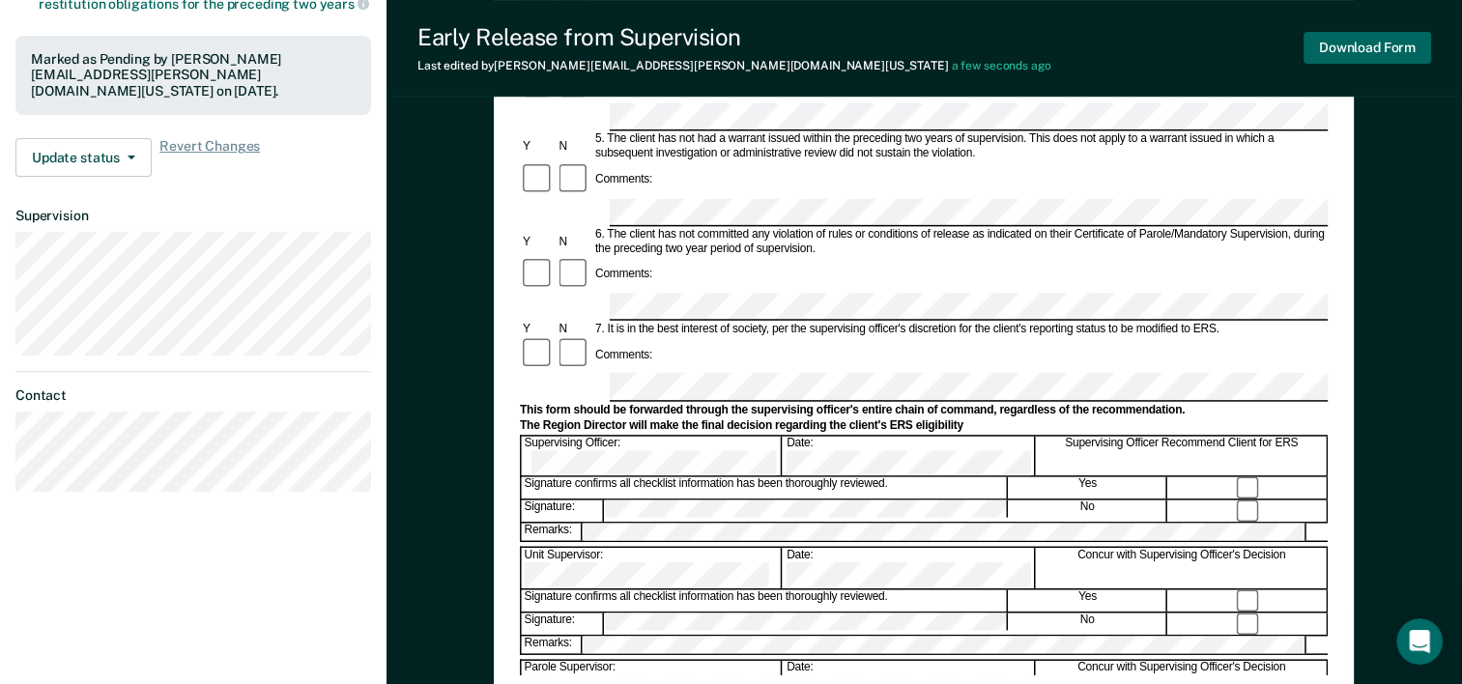
click at [1322, 42] on button "Download Form" at bounding box center [1368, 48] width 128 height 32
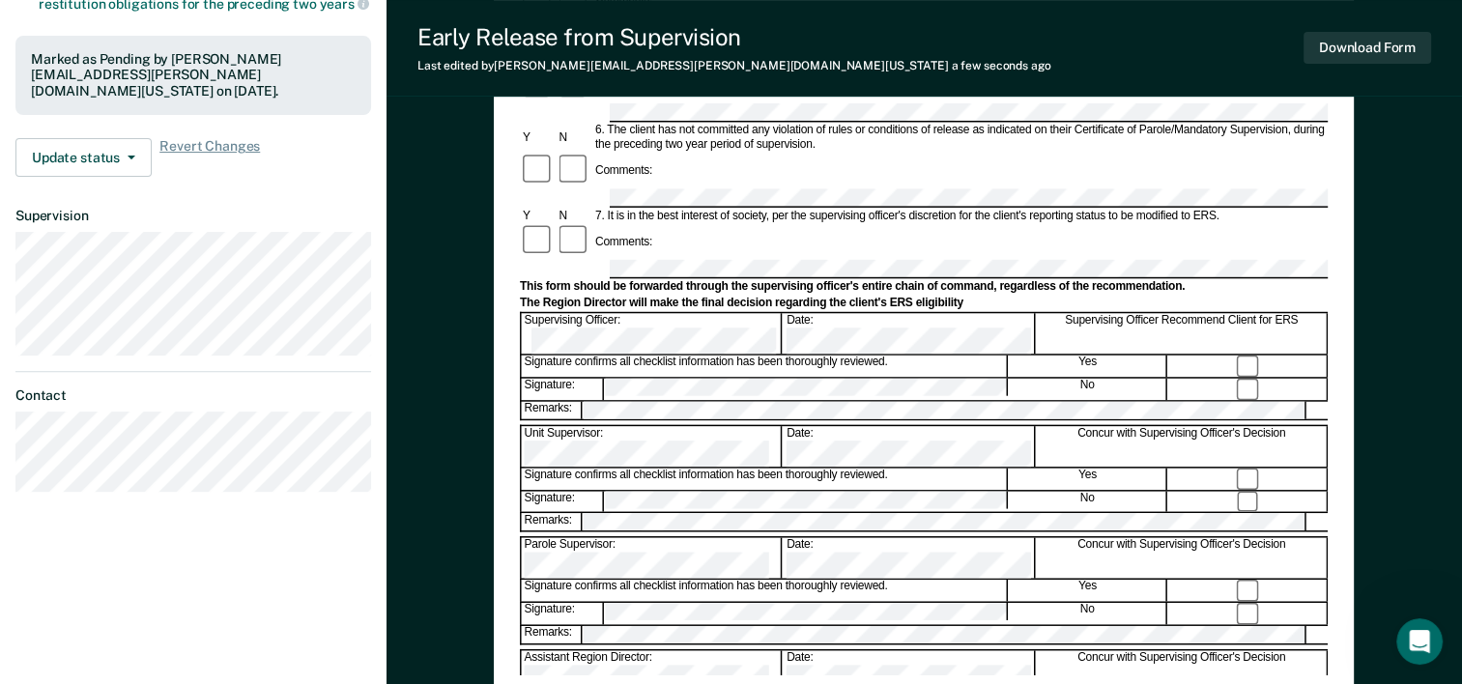
scroll to position [35, 0]
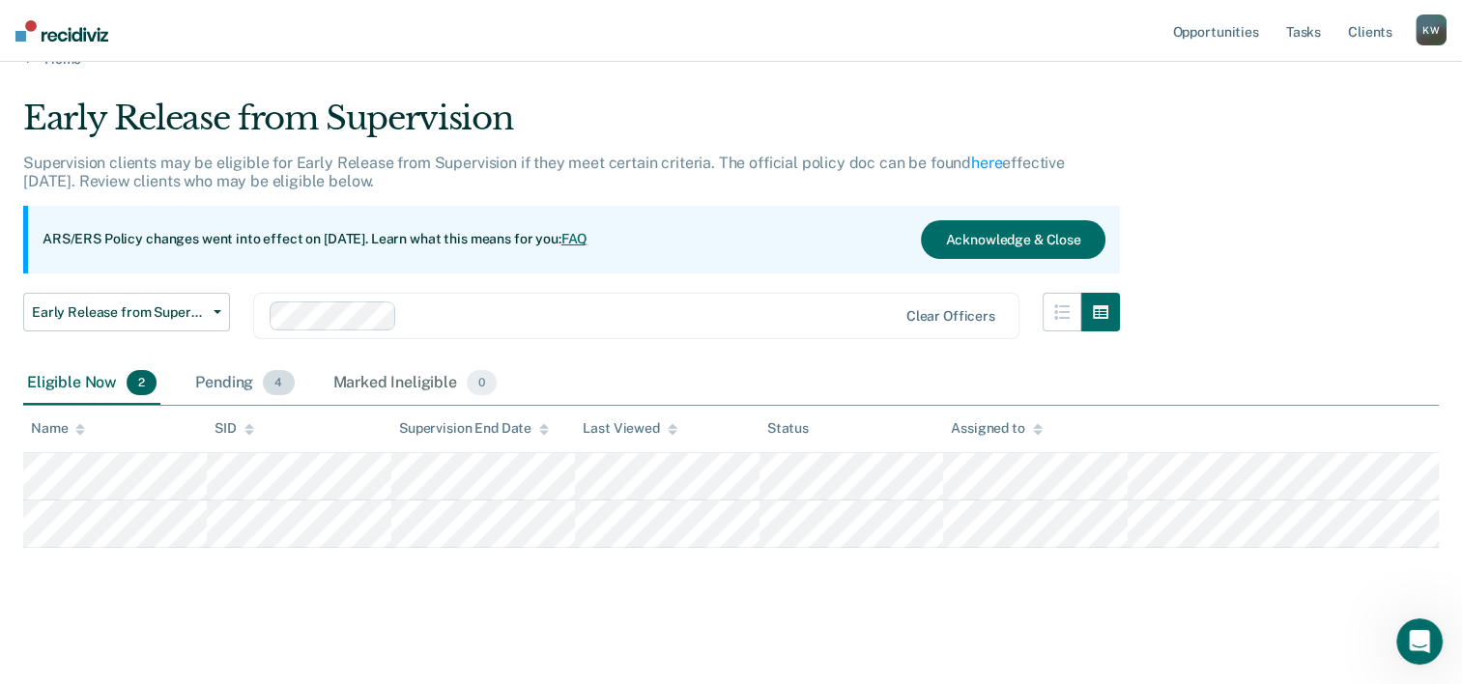
click at [234, 387] on div "Pending 4" at bounding box center [244, 383] width 106 height 43
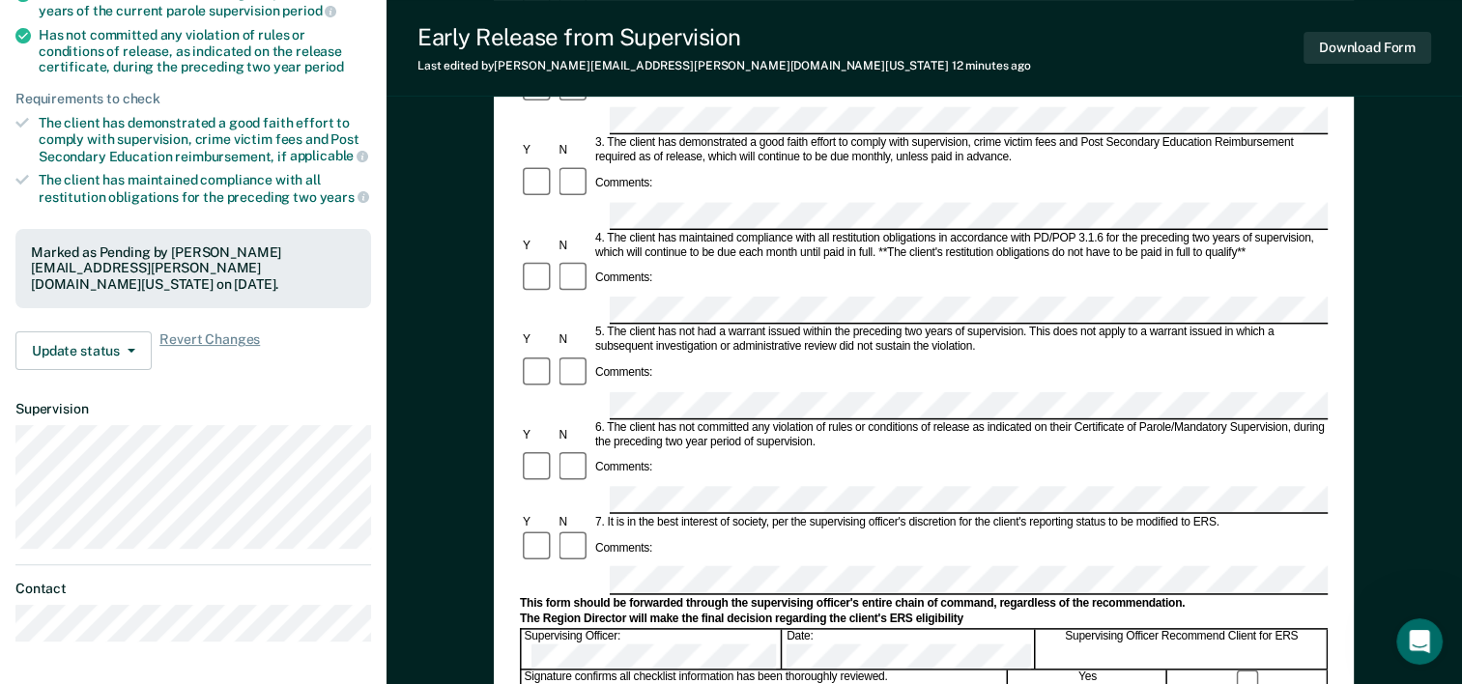
scroll to position [747, 0]
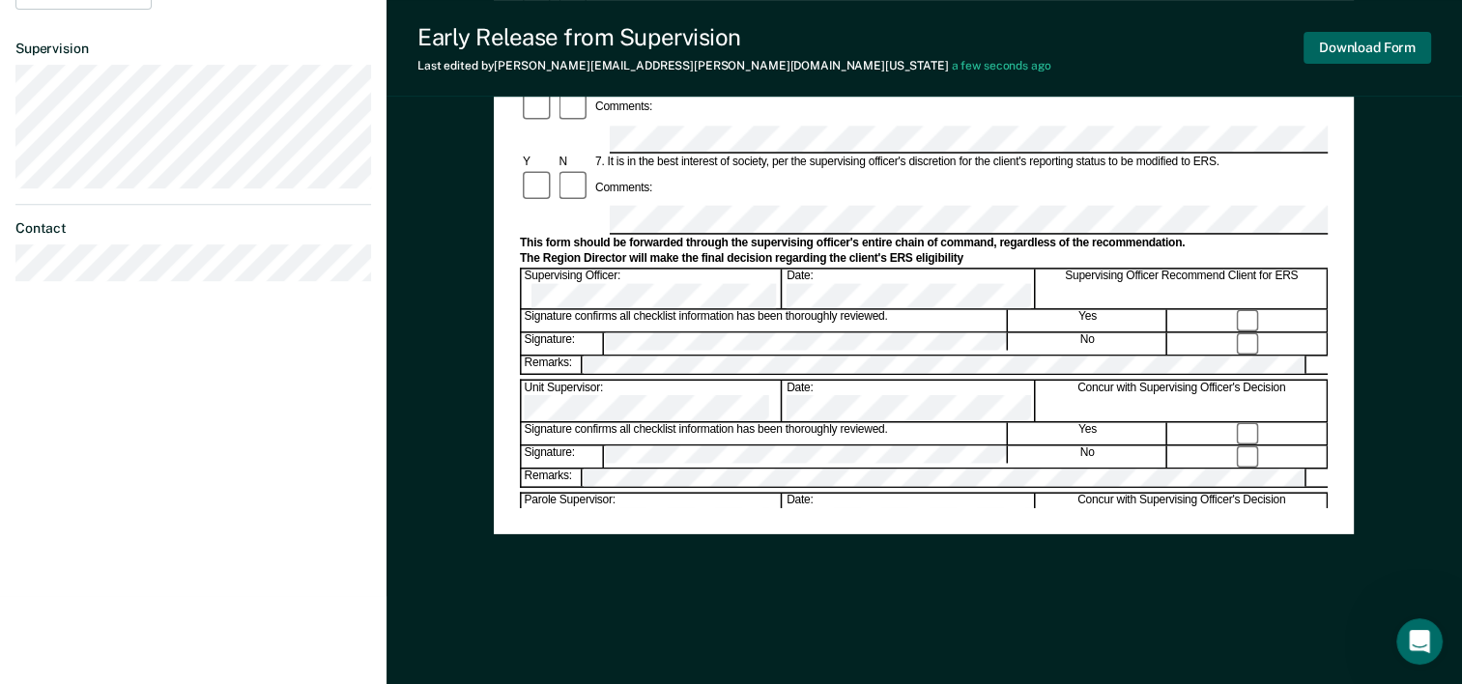
click at [1389, 50] on button "Download Form" at bounding box center [1368, 48] width 128 height 32
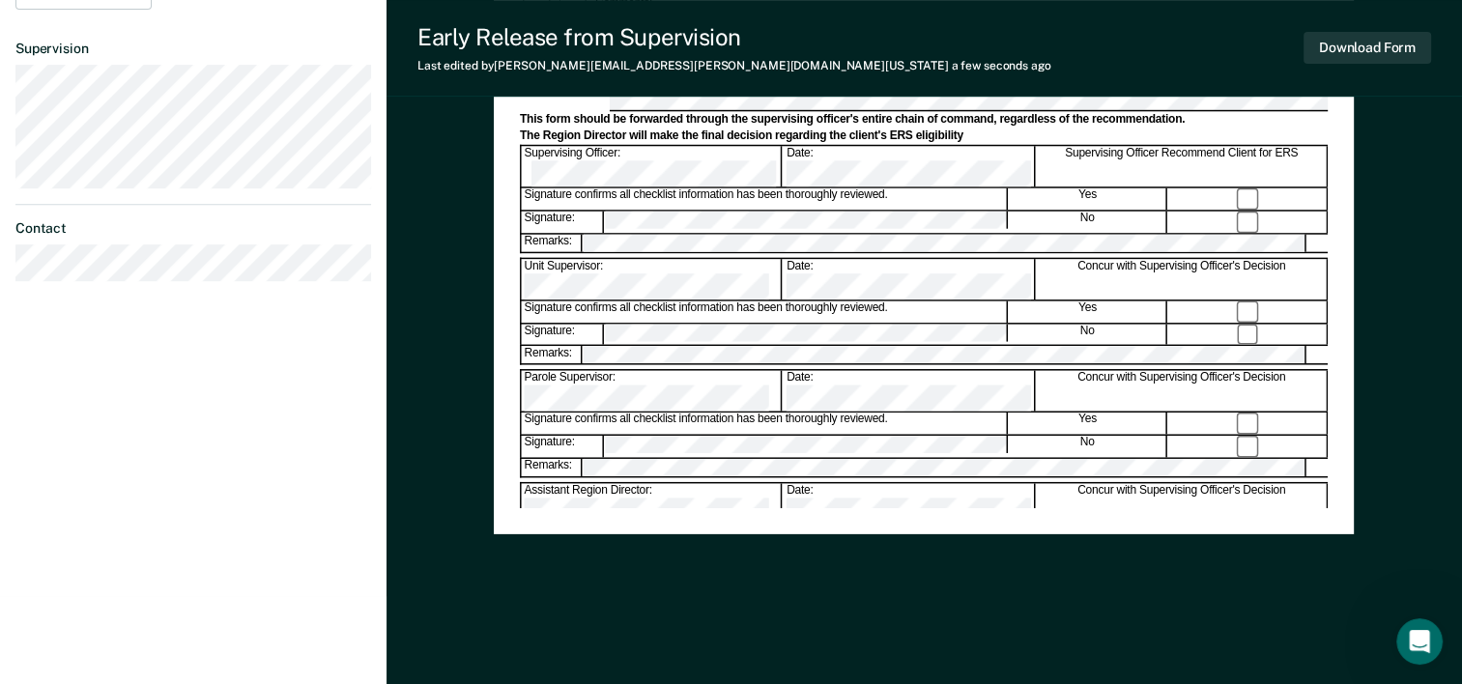
scroll to position [35, 0]
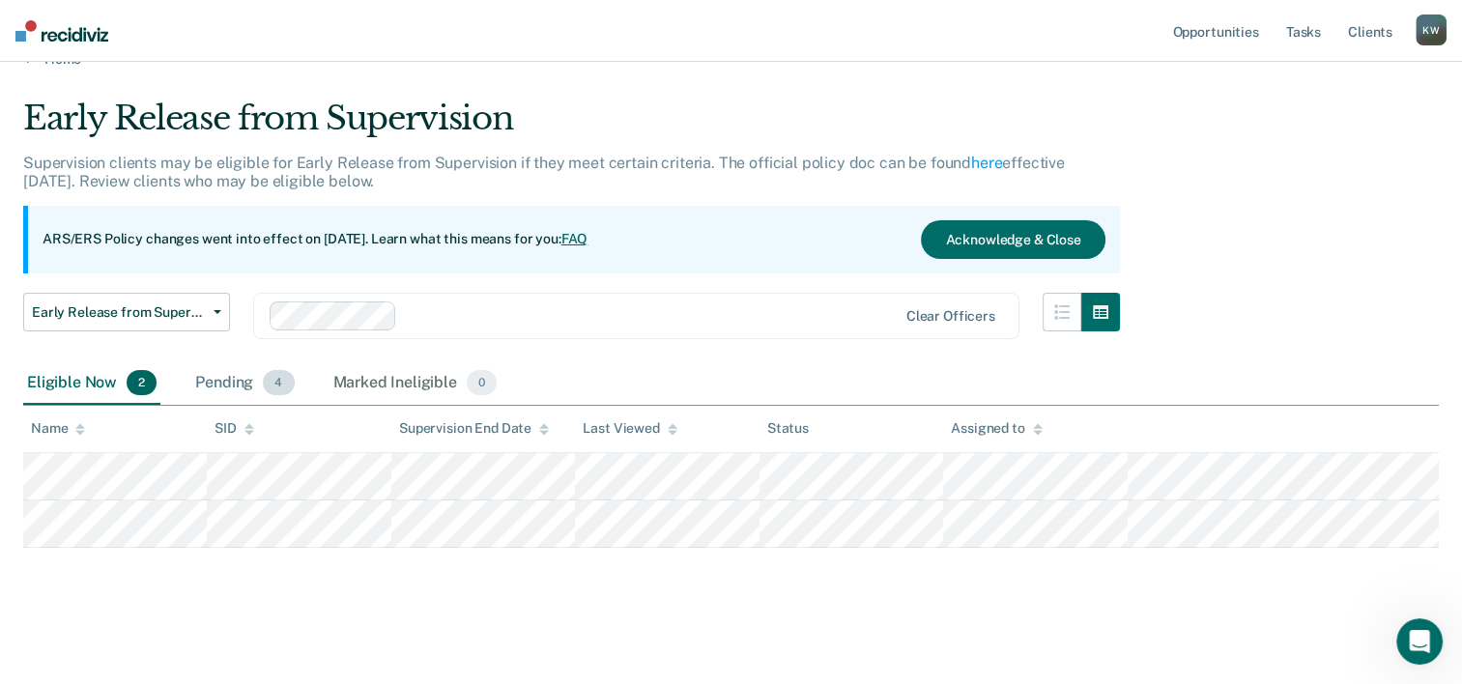
click at [230, 383] on div "Pending 4" at bounding box center [244, 383] width 106 height 43
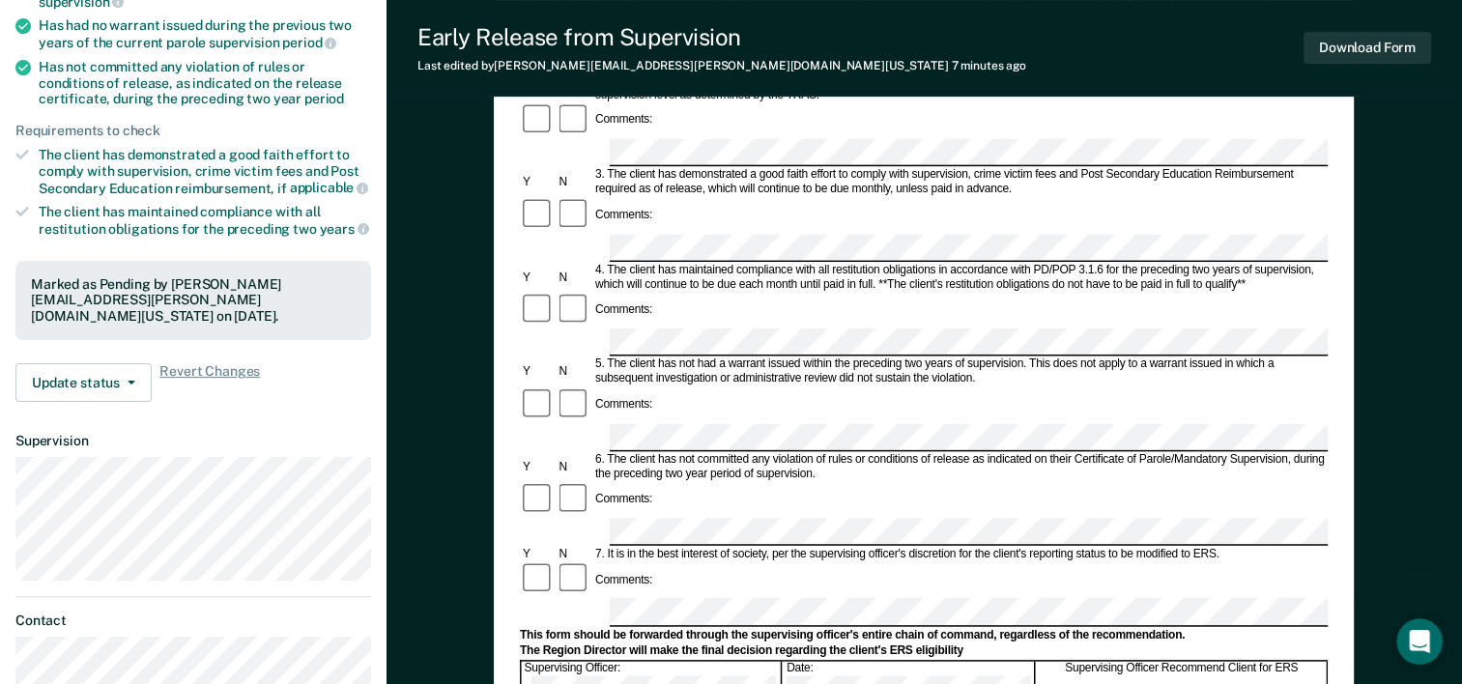
scroll to position [97, 0]
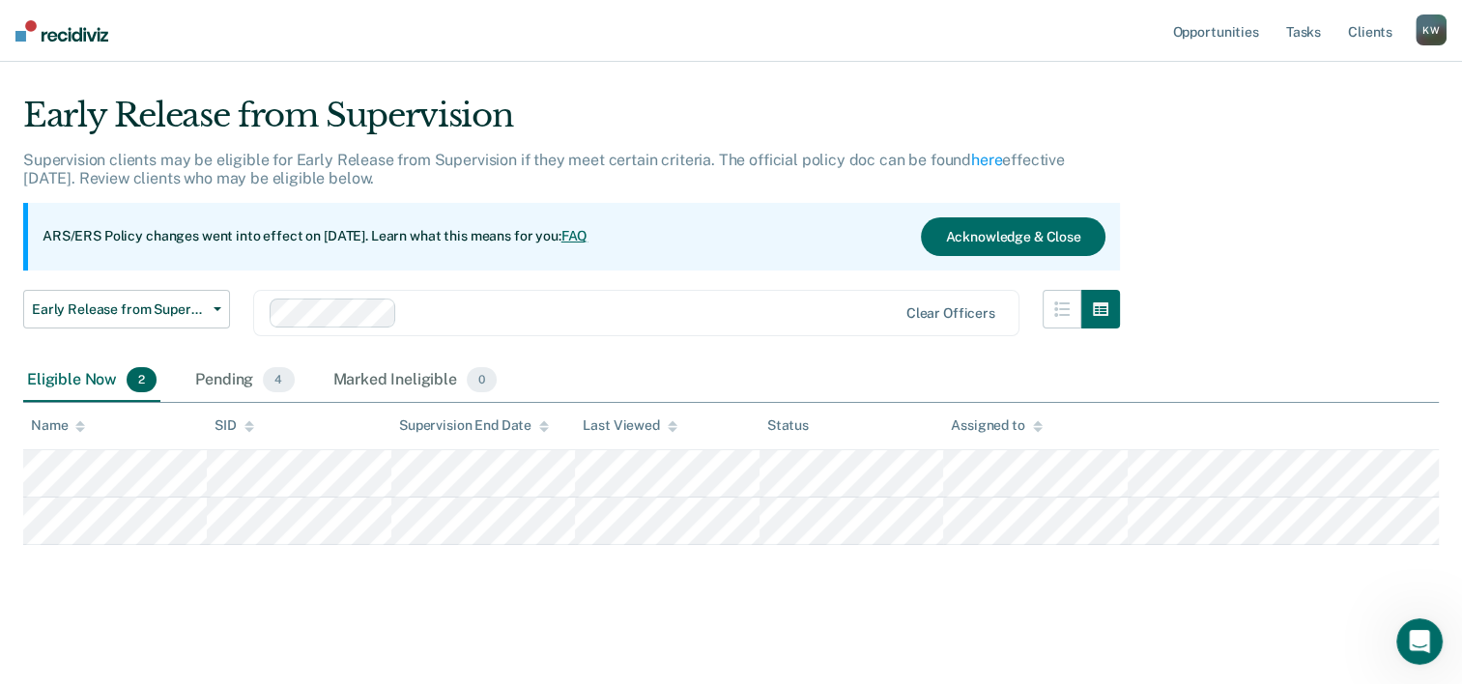
scroll to position [35, 0]
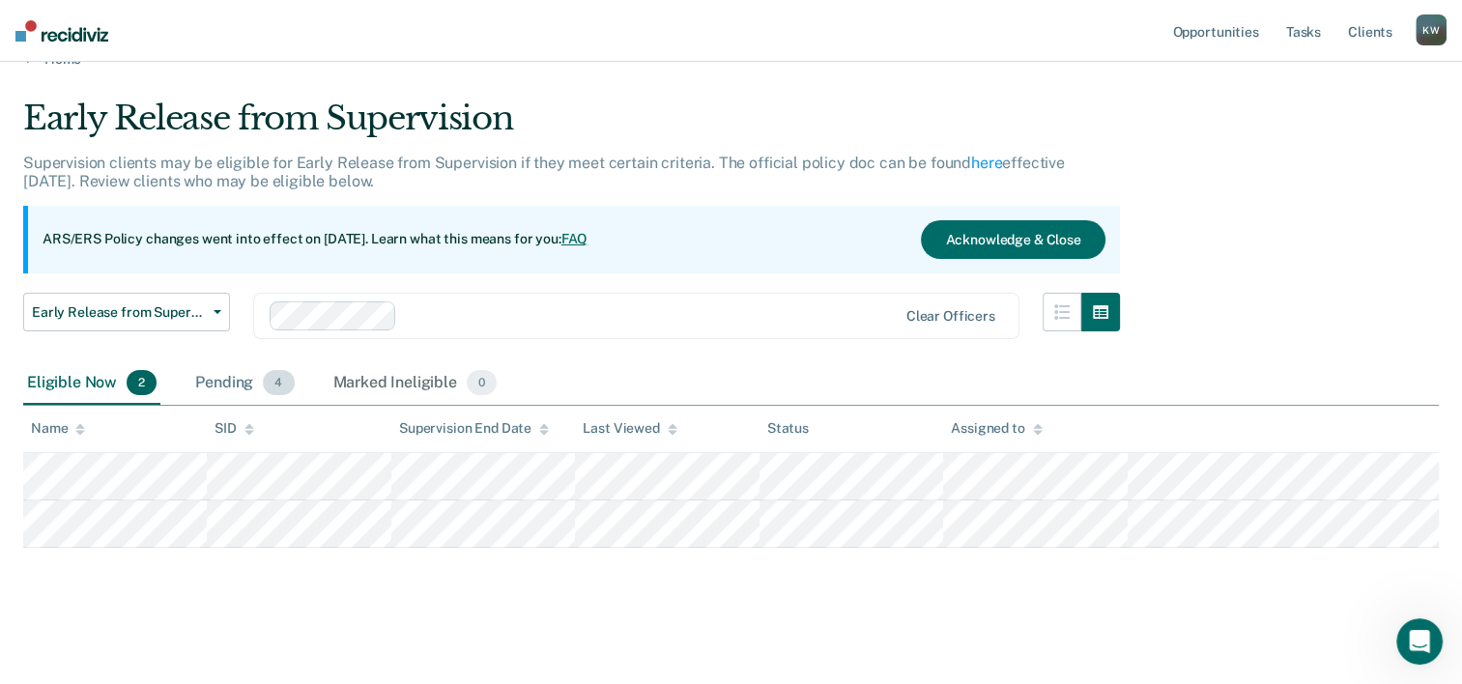
click at [236, 384] on div "Pending 4" at bounding box center [244, 383] width 106 height 43
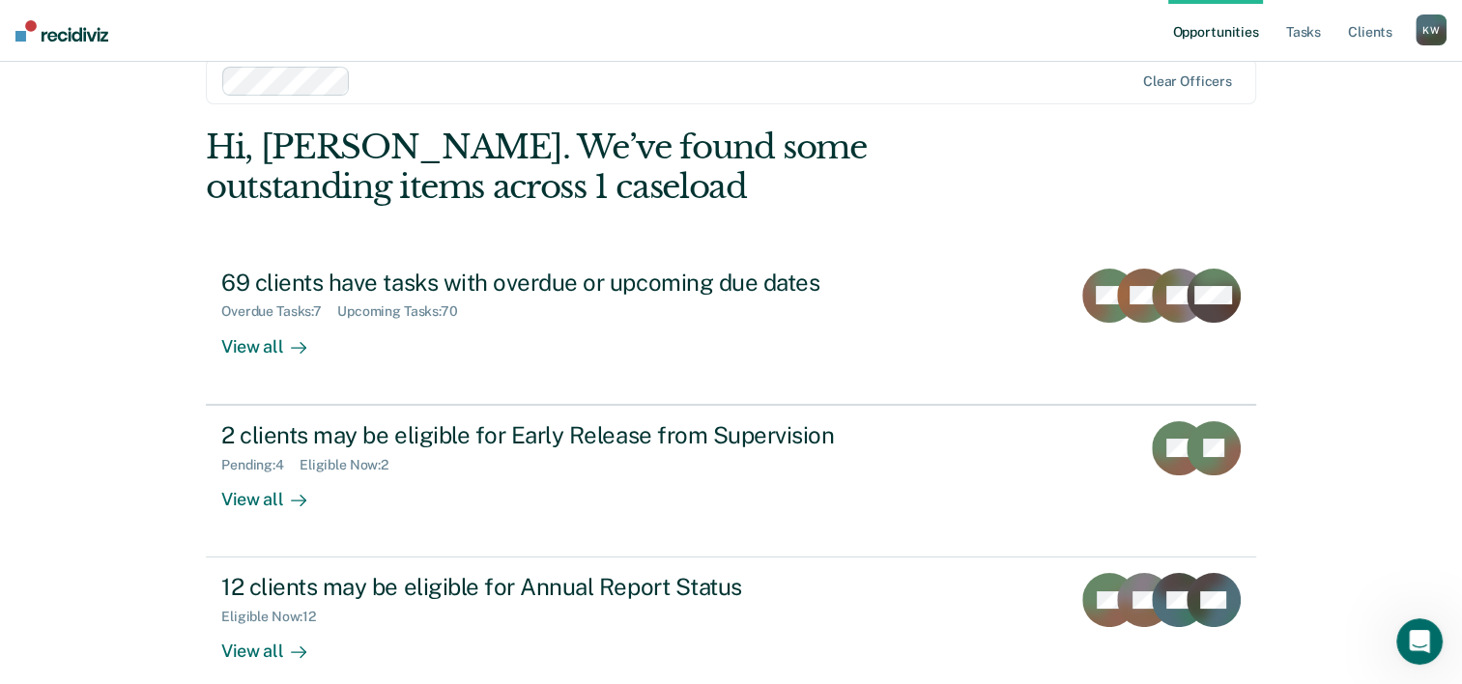
scroll to position [136, 0]
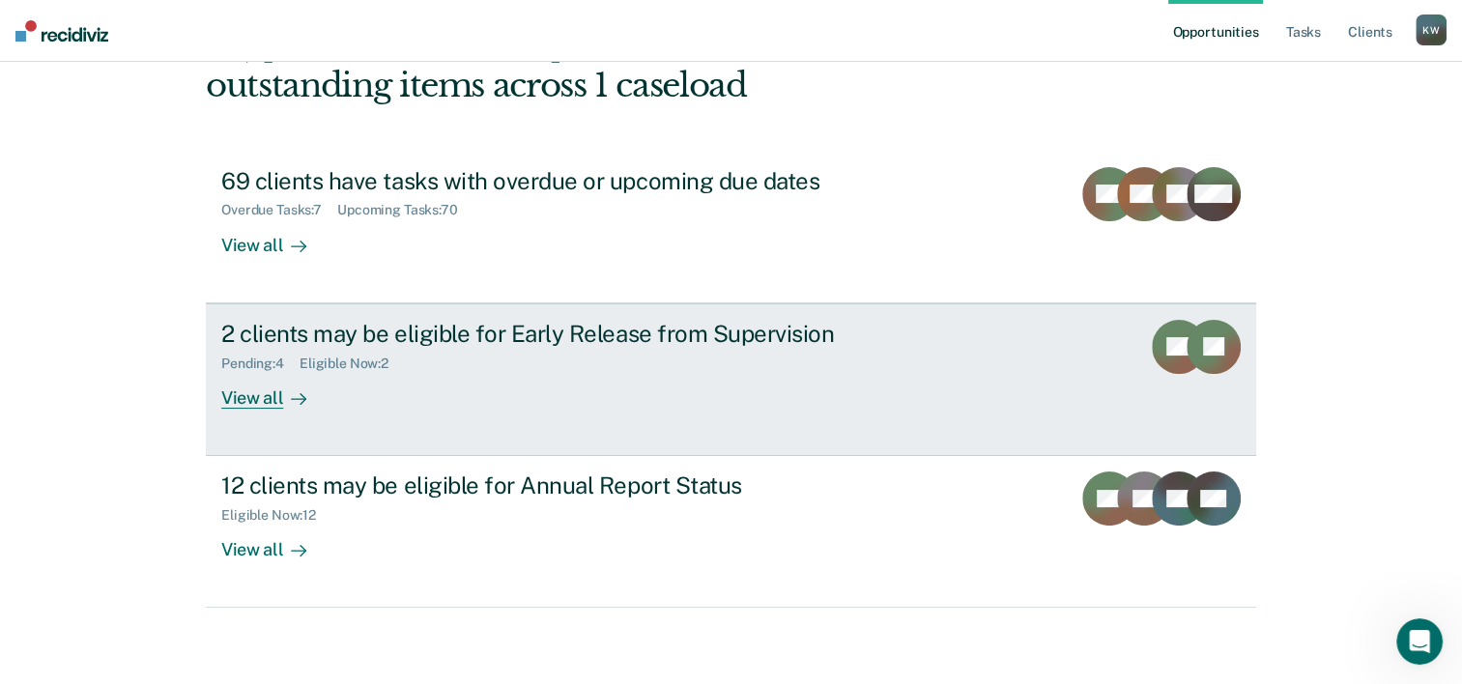
click at [240, 399] on div "View all" at bounding box center [275, 390] width 108 height 38
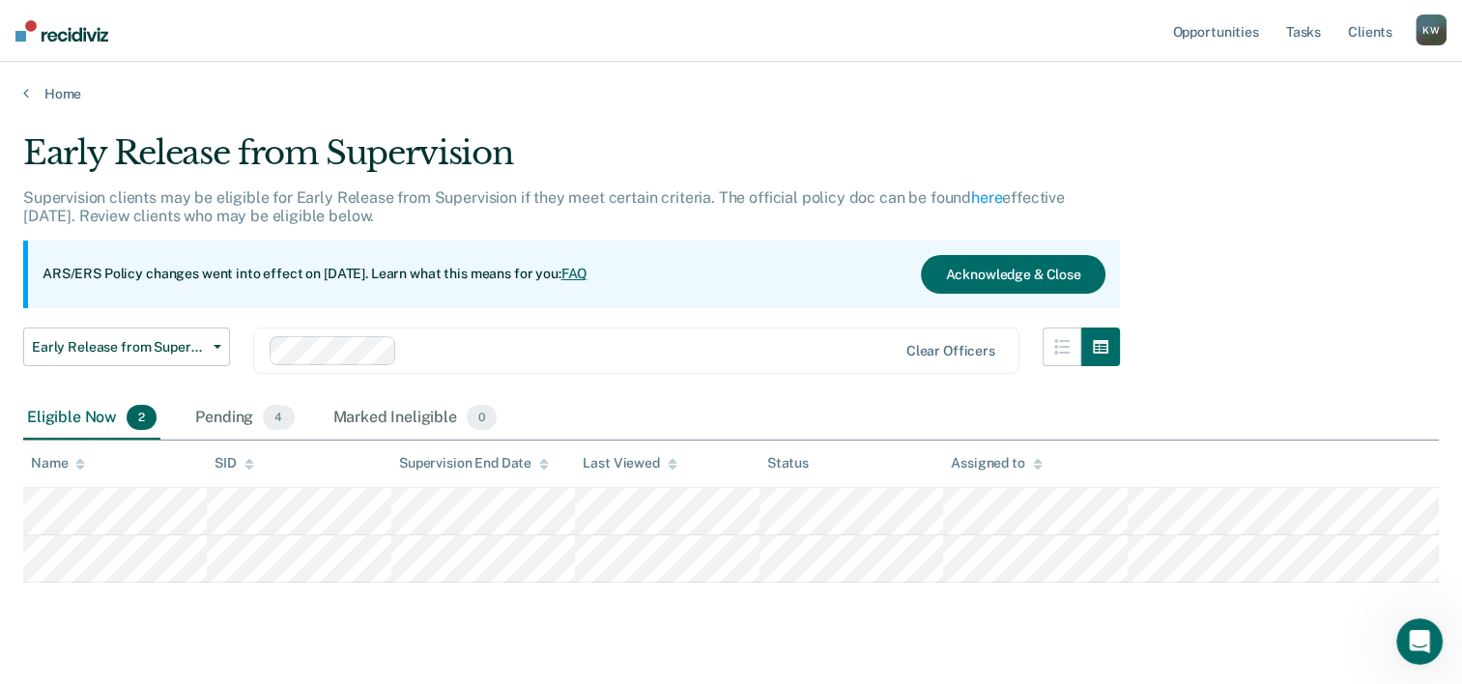
scroll to position [136, 0]
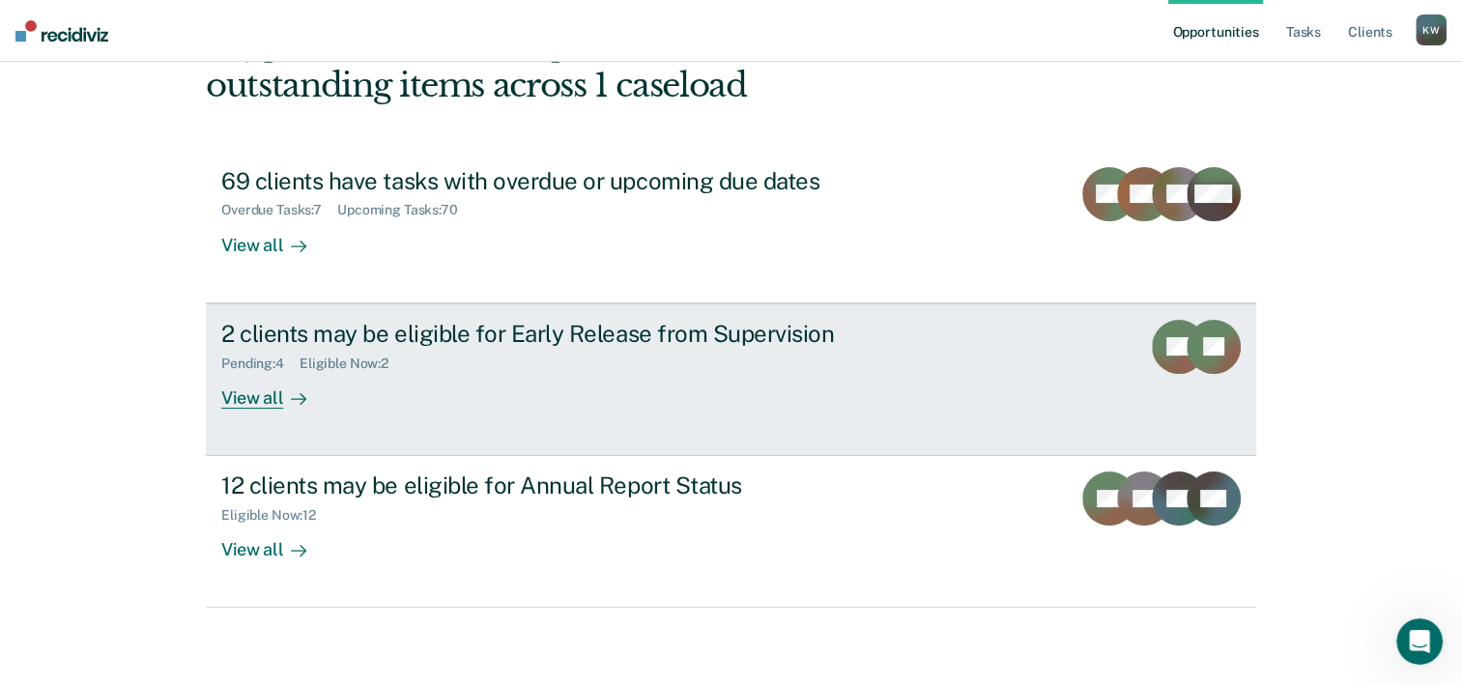
click at [254, 399] on div "View all" at bounding box center [275, 390] width 108 height 38
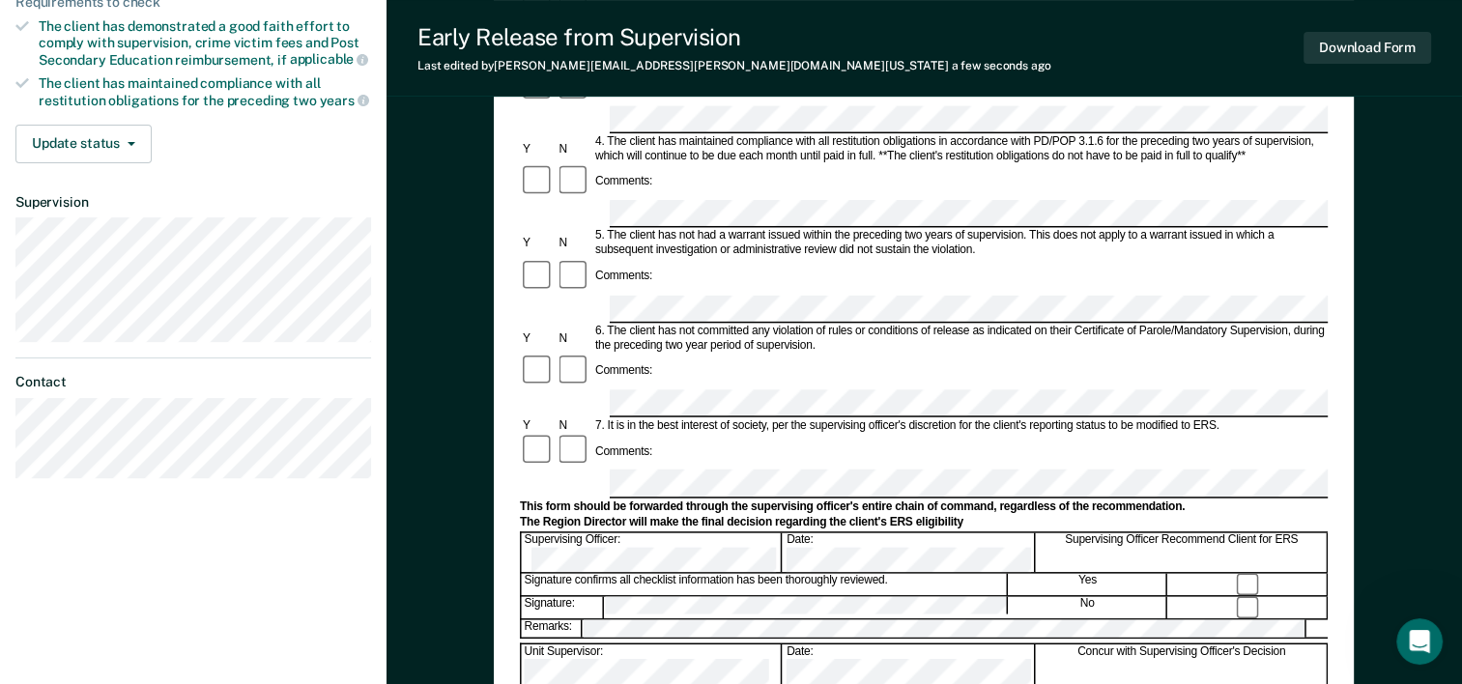
scroll to position [580, 0]
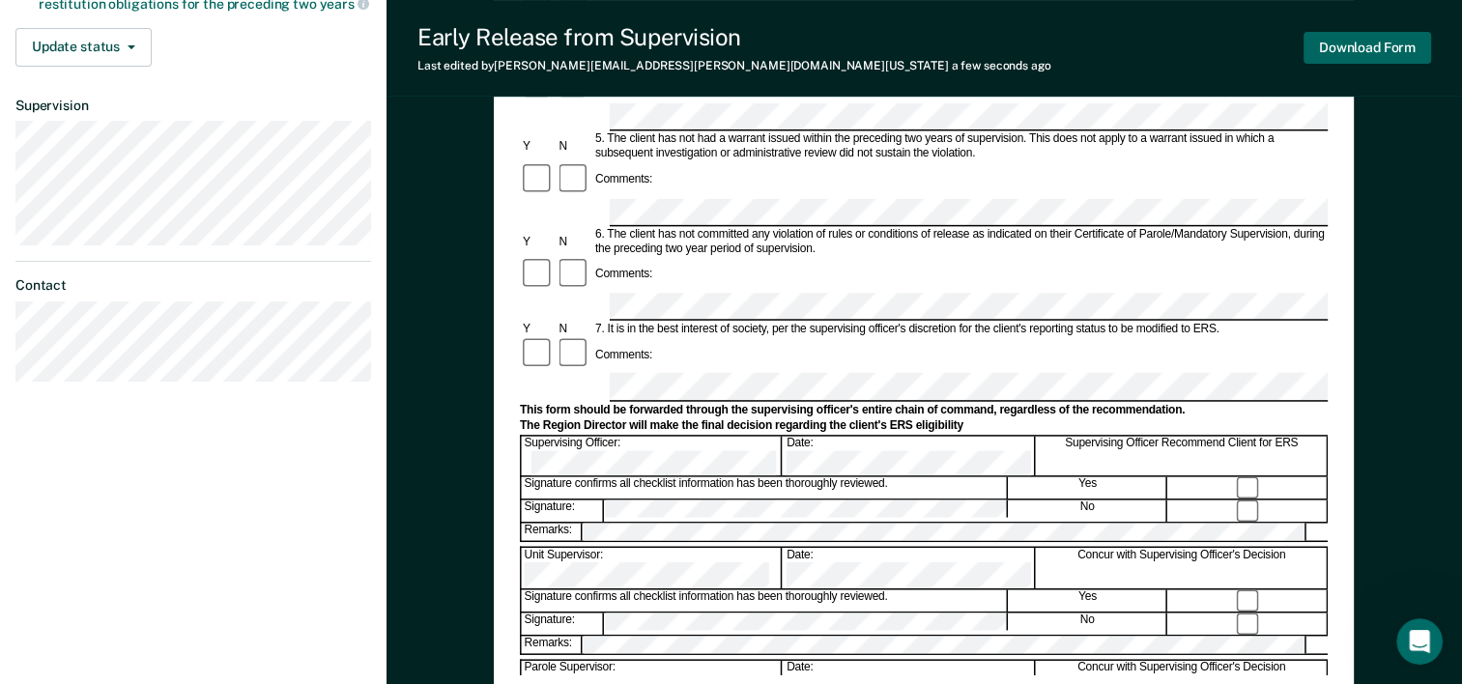
click at [1356, 45] on button "Download Form" at bounding box center [1368, 48] width 128 height 32
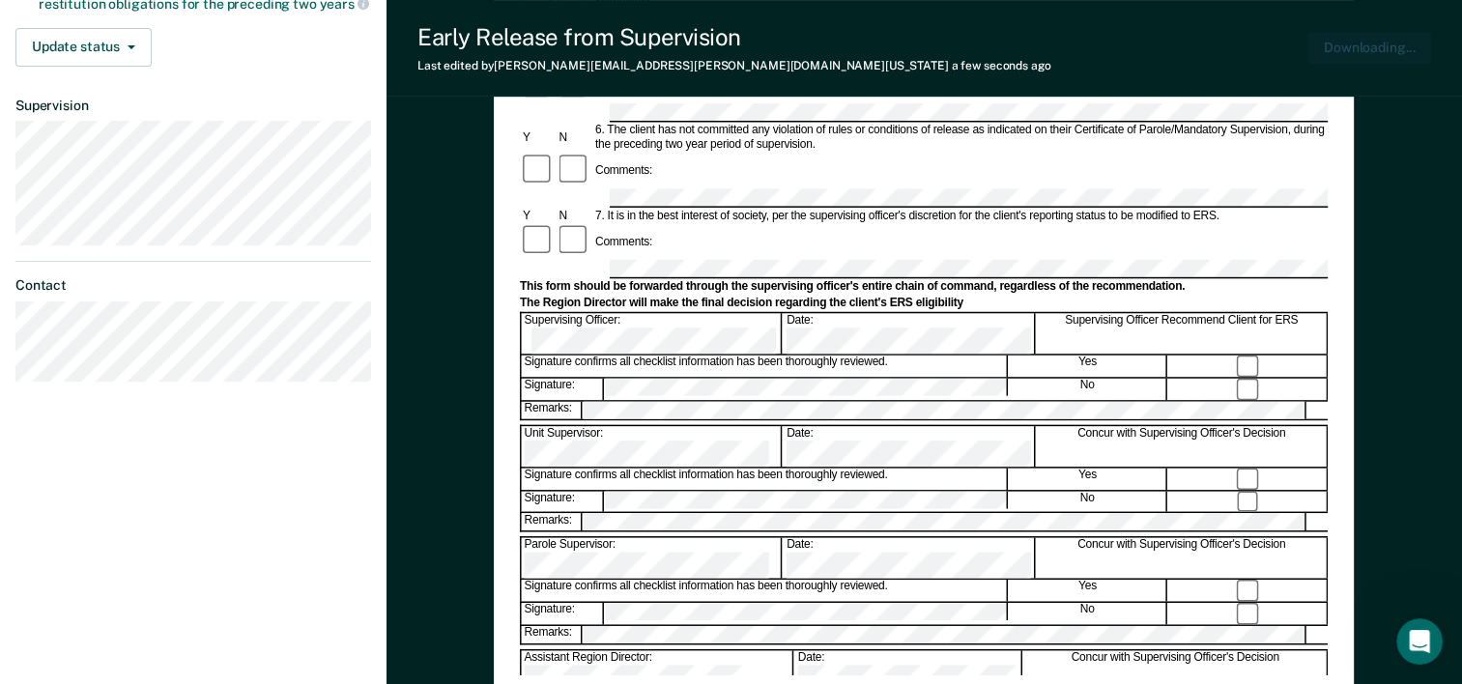
scroll to position [0, 0]
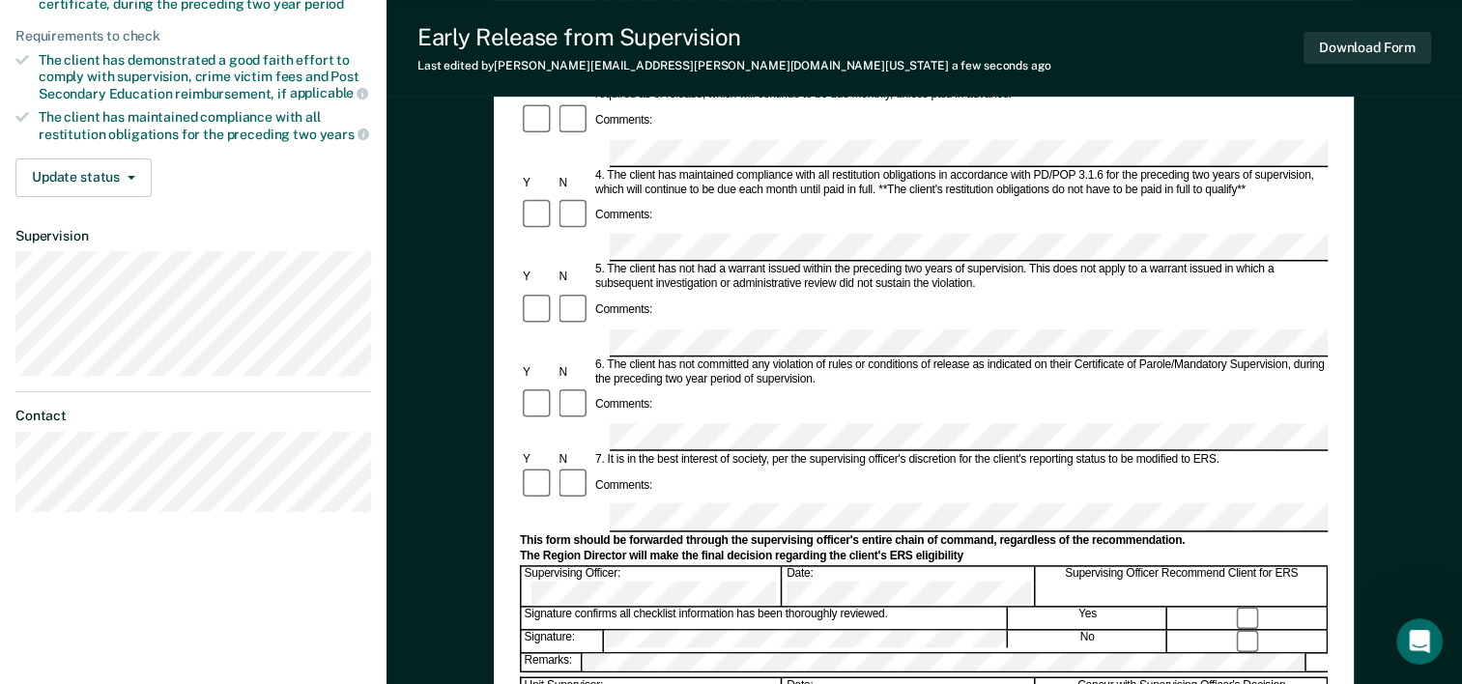
scroll to position [483, 0]
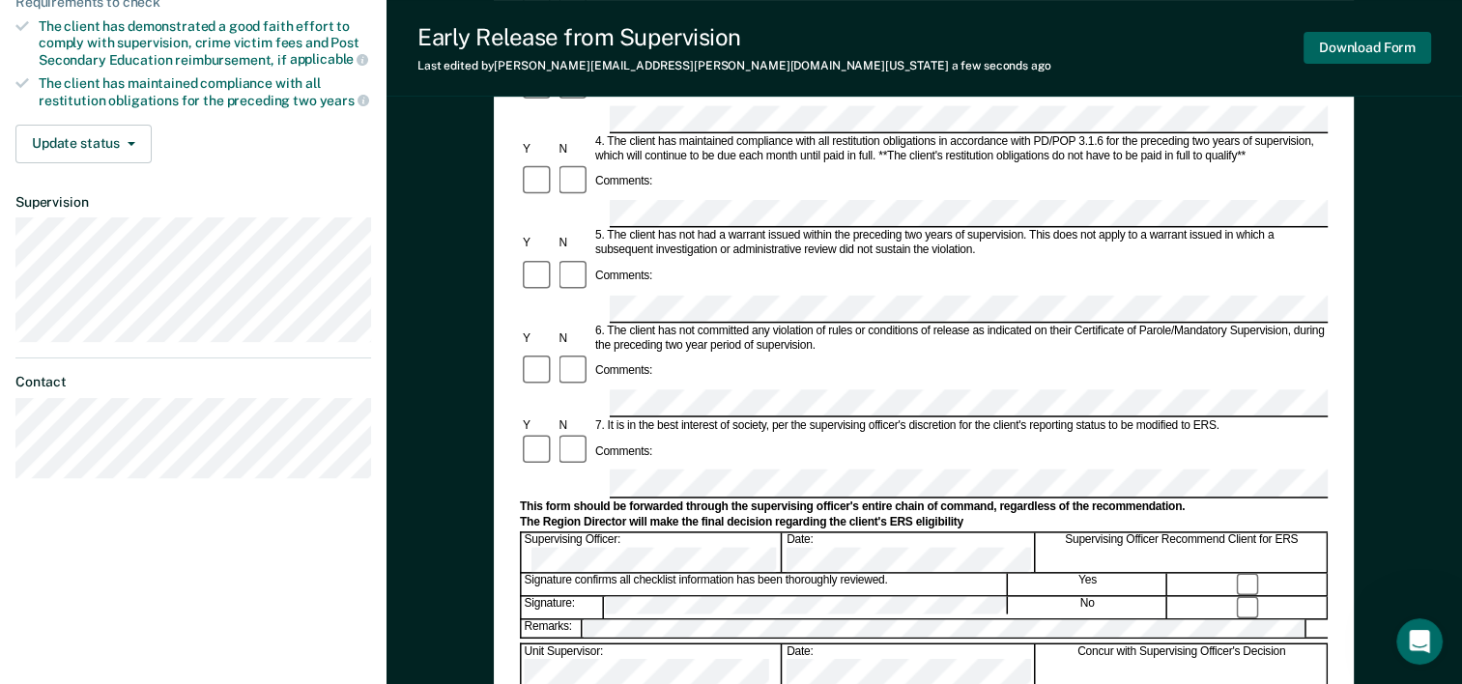
click at [1381, 46] on button "Download Form" at bounding box center [1368, 48] width 128 height 32
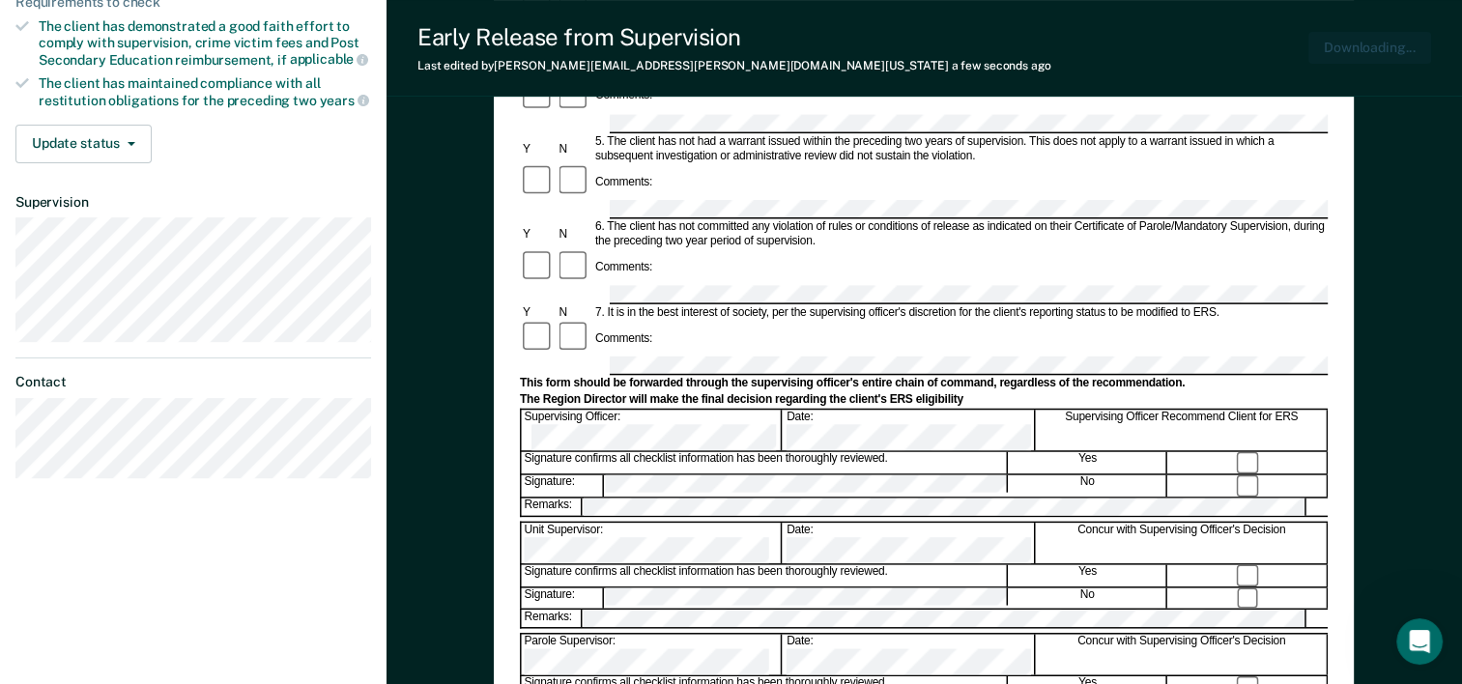
scroll to position [0, 0]
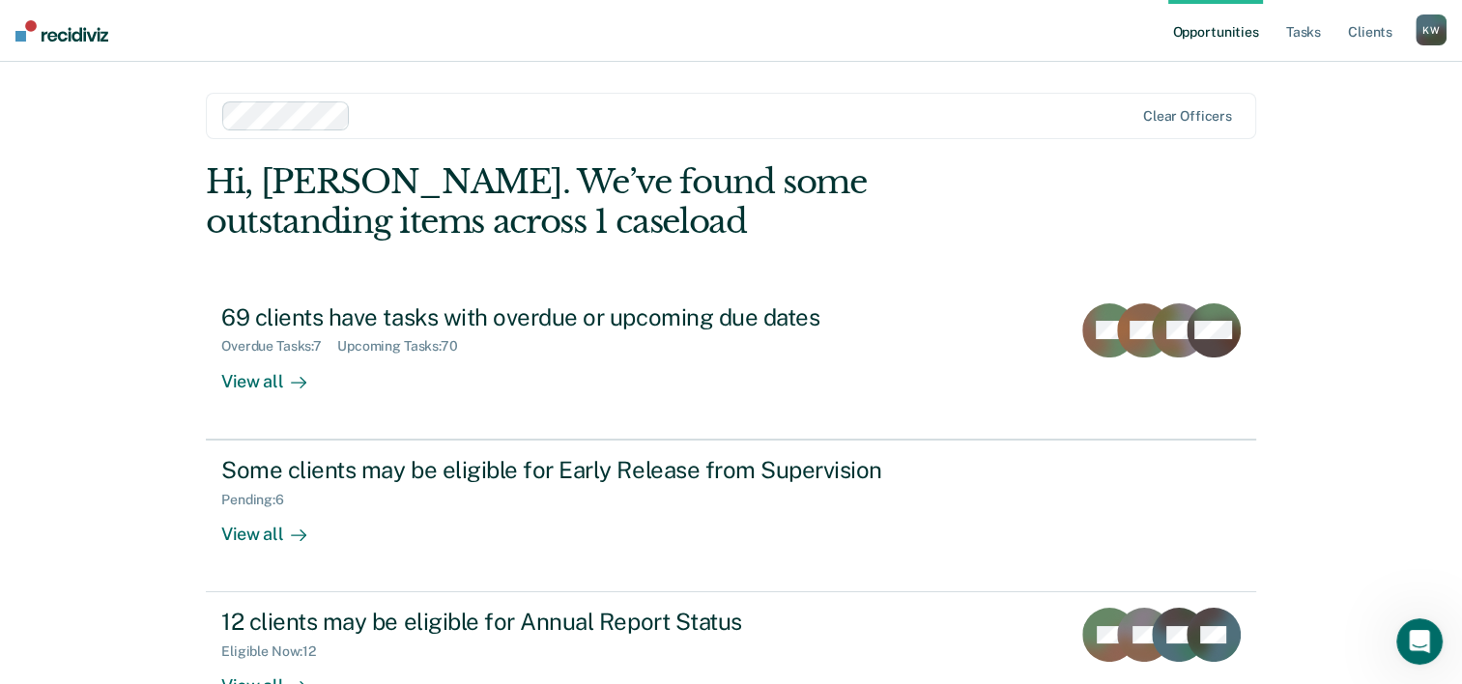
scroll to position [136, 0]
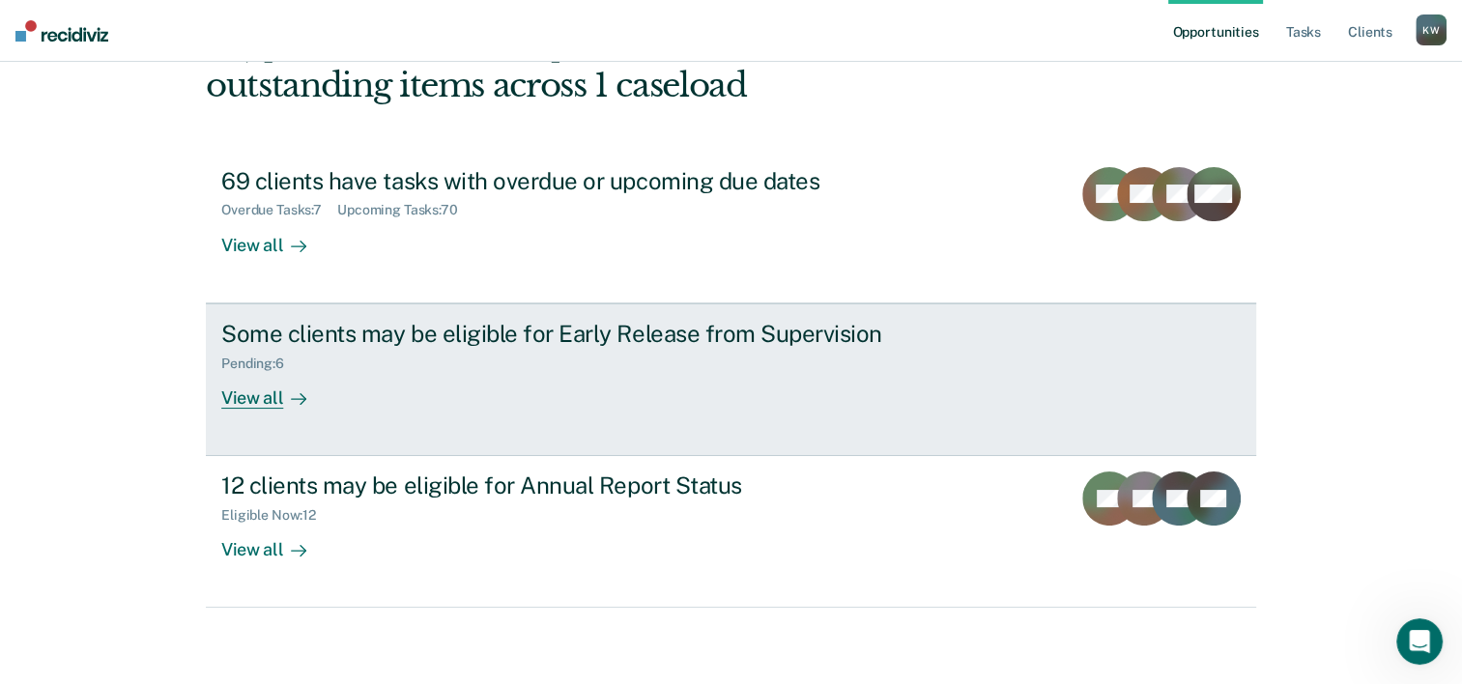
click at [263, 395] on div "View all" at bounding box center [275, 390] width 108 height 38
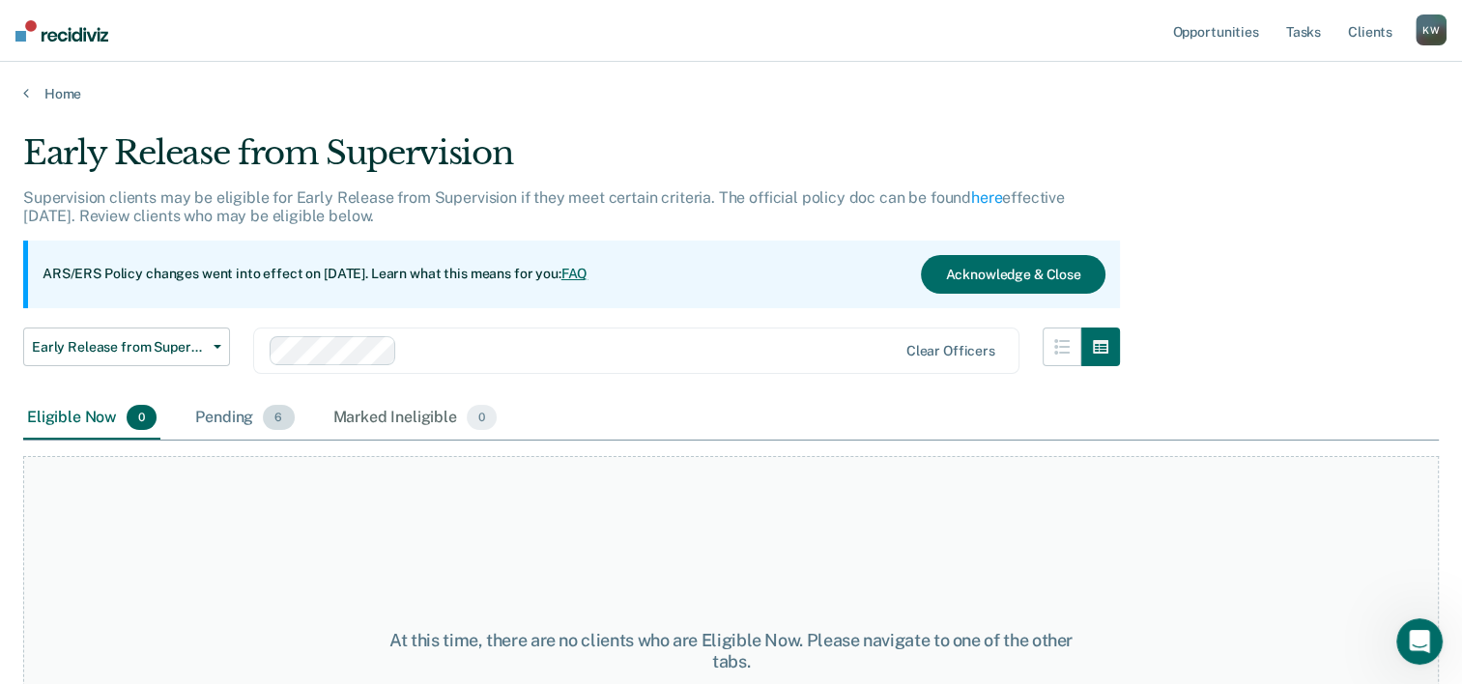
click at [232, 418] on div "Pending 6" at bounding box center [244, 418] width 106 height 43
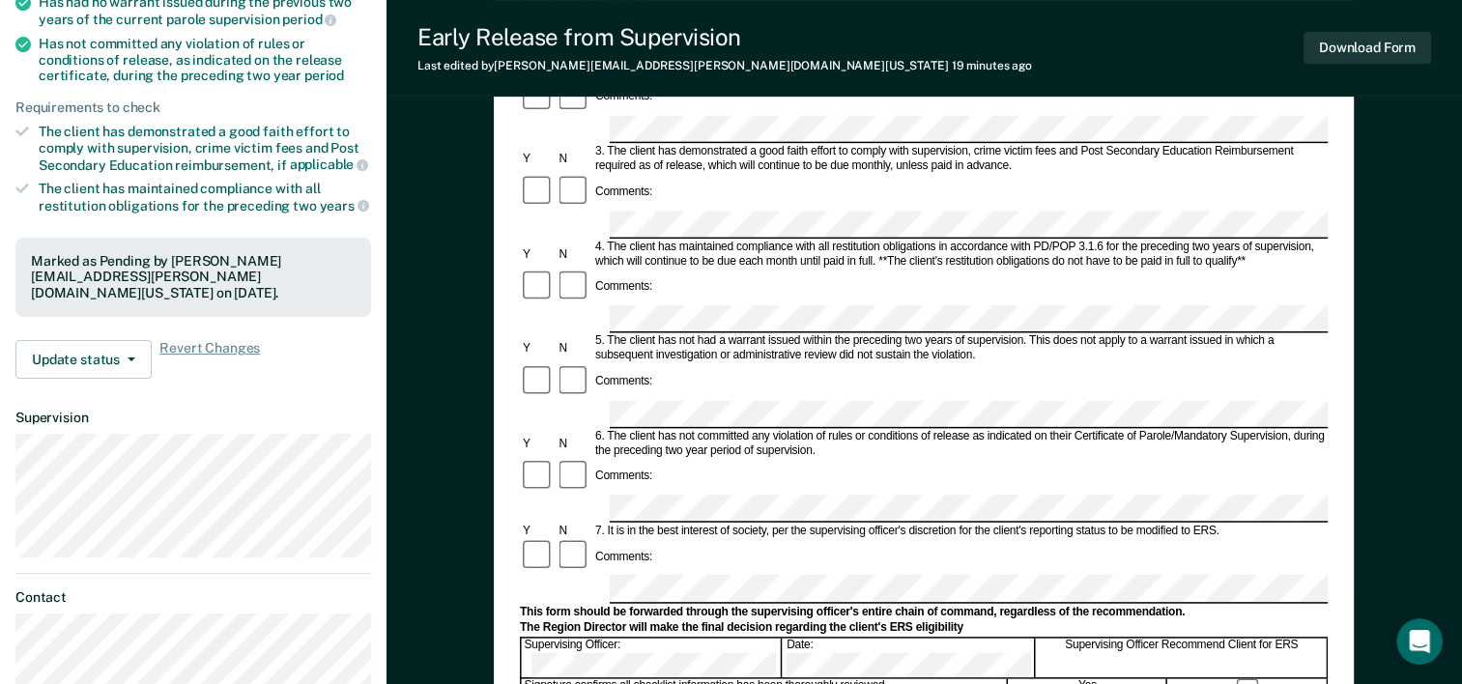
scroll to position [483, 0]
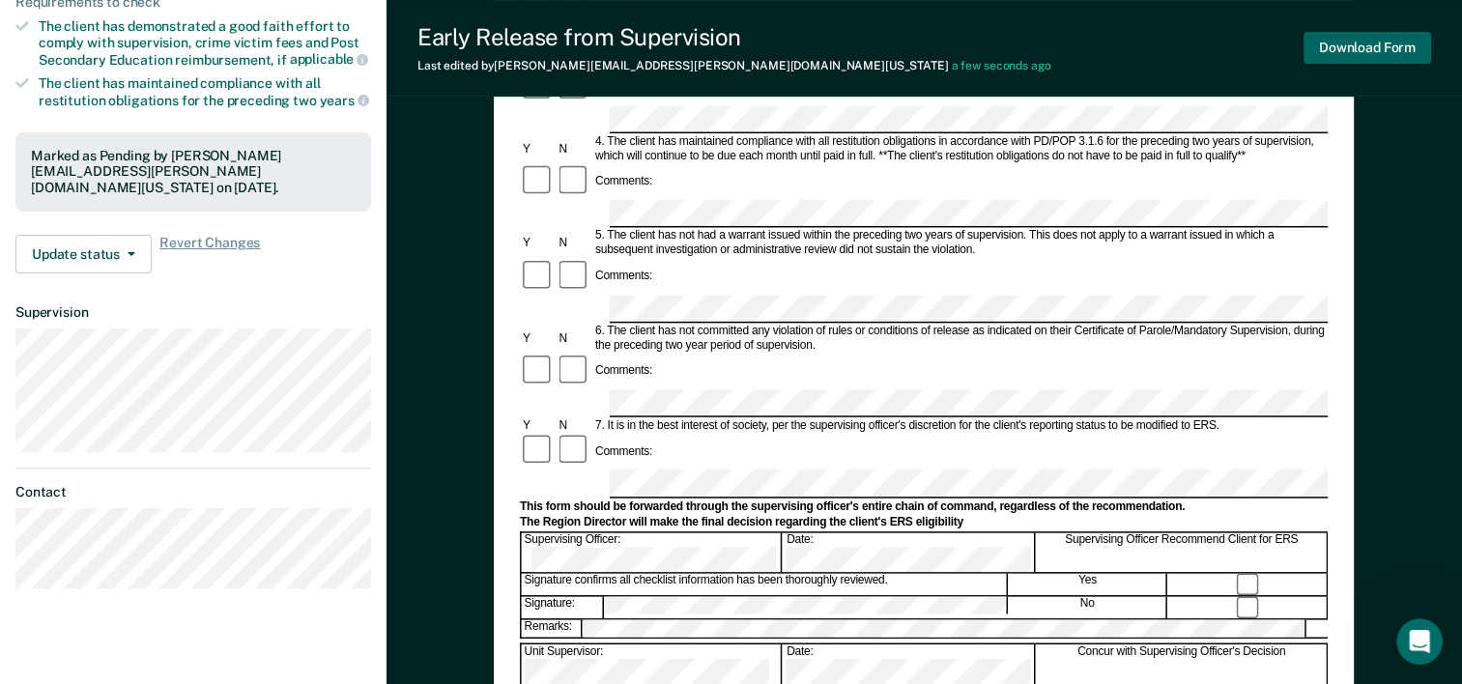
click at [1363, 50] on button "Download Form" at bounding box center [1368, 48] width 128 height 32
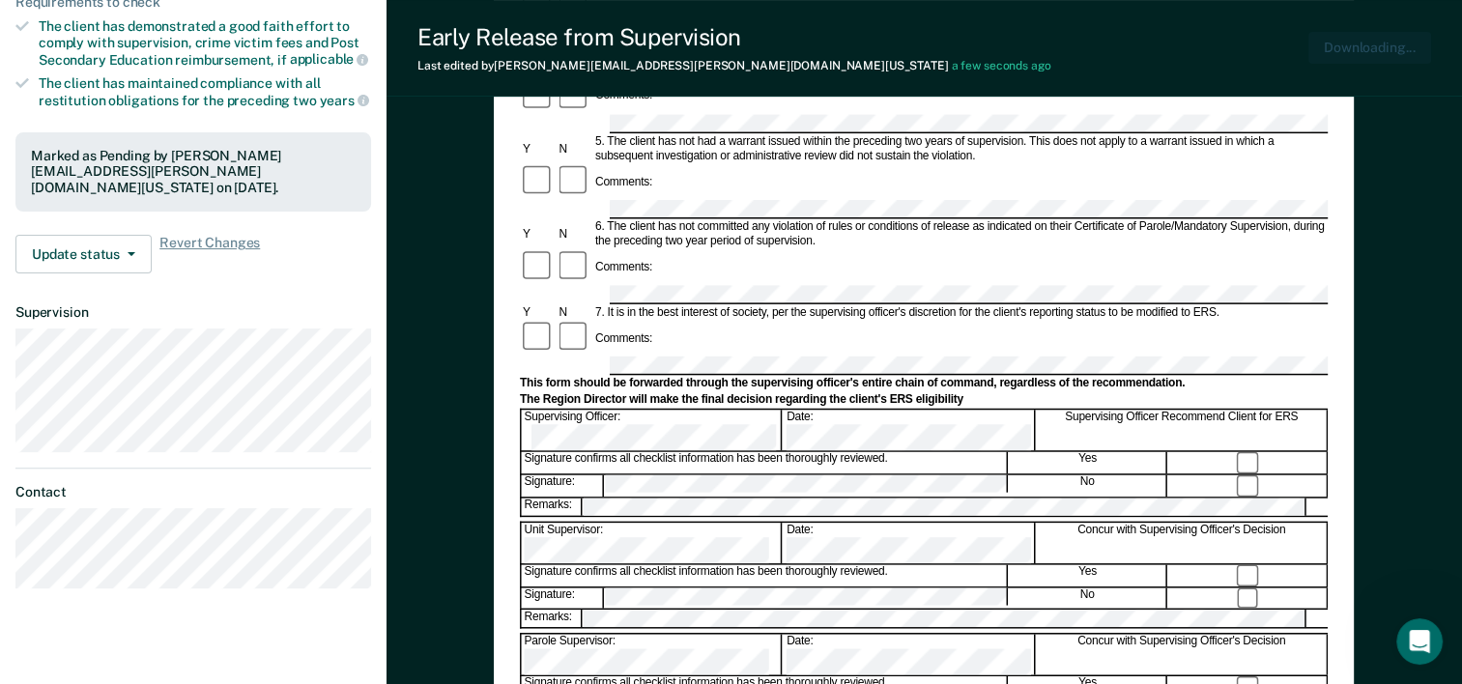
scroll to position [0, 0]
click at [428, 159] on div "Early Release from Supervision (ERS) Checklist, Recommendation, and Determinati…" at bounding box center [925, 293] width 1076 height 1313
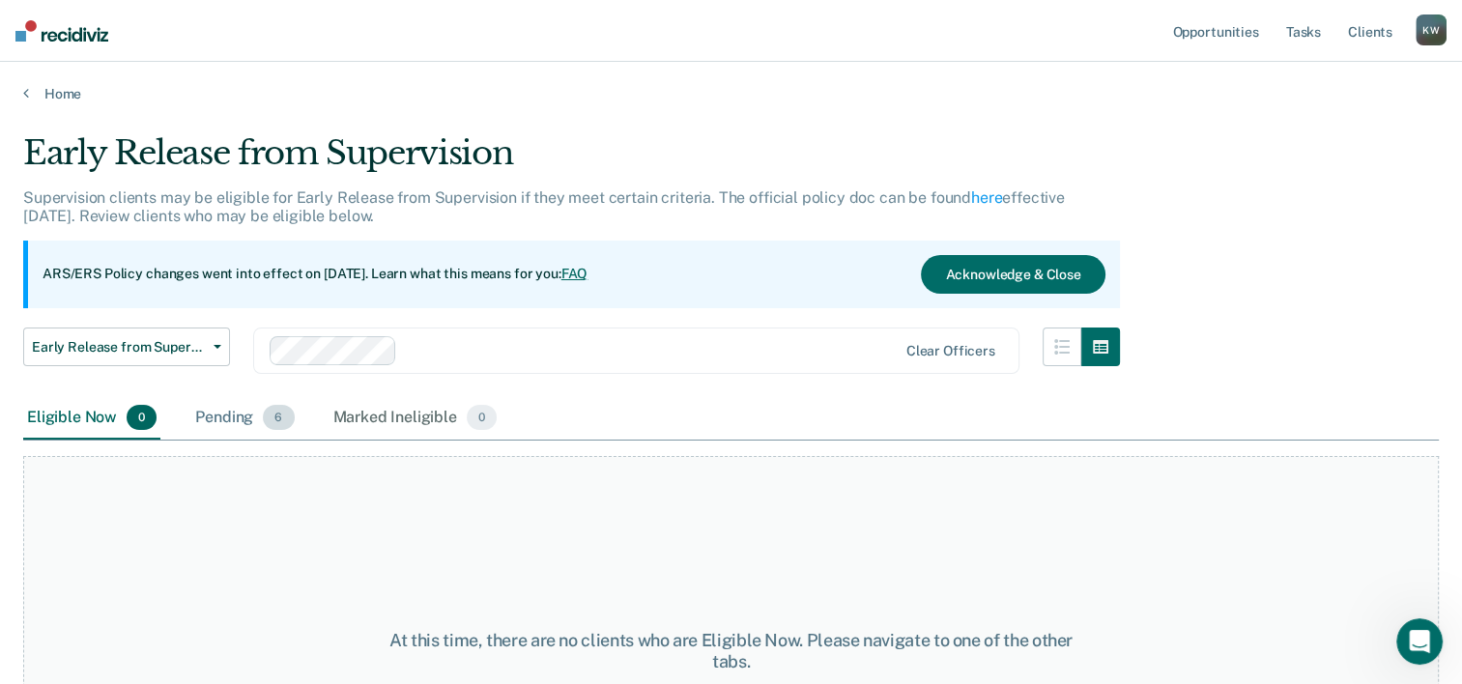
click at [247, 419] on div "Pending 6" at bounding box center [244, 418] width 106 height 43
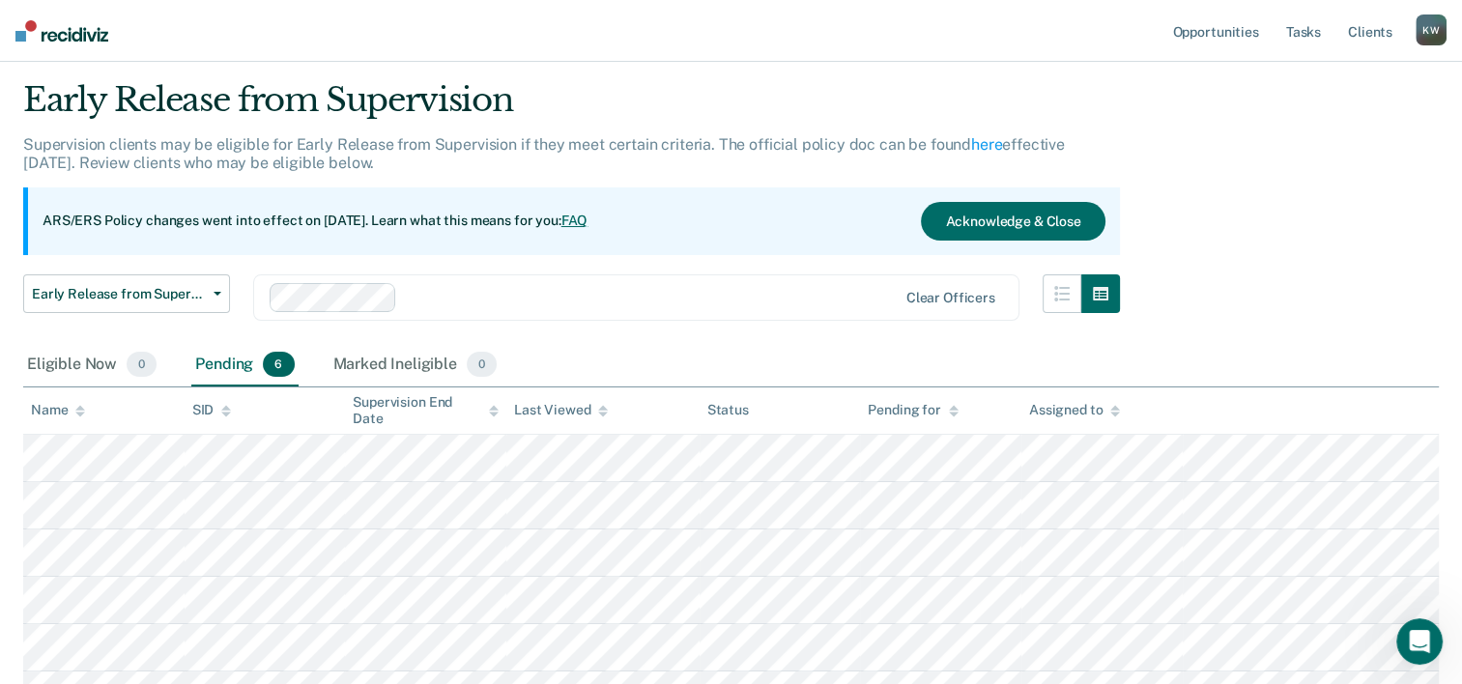
scroll to position [97, 0]
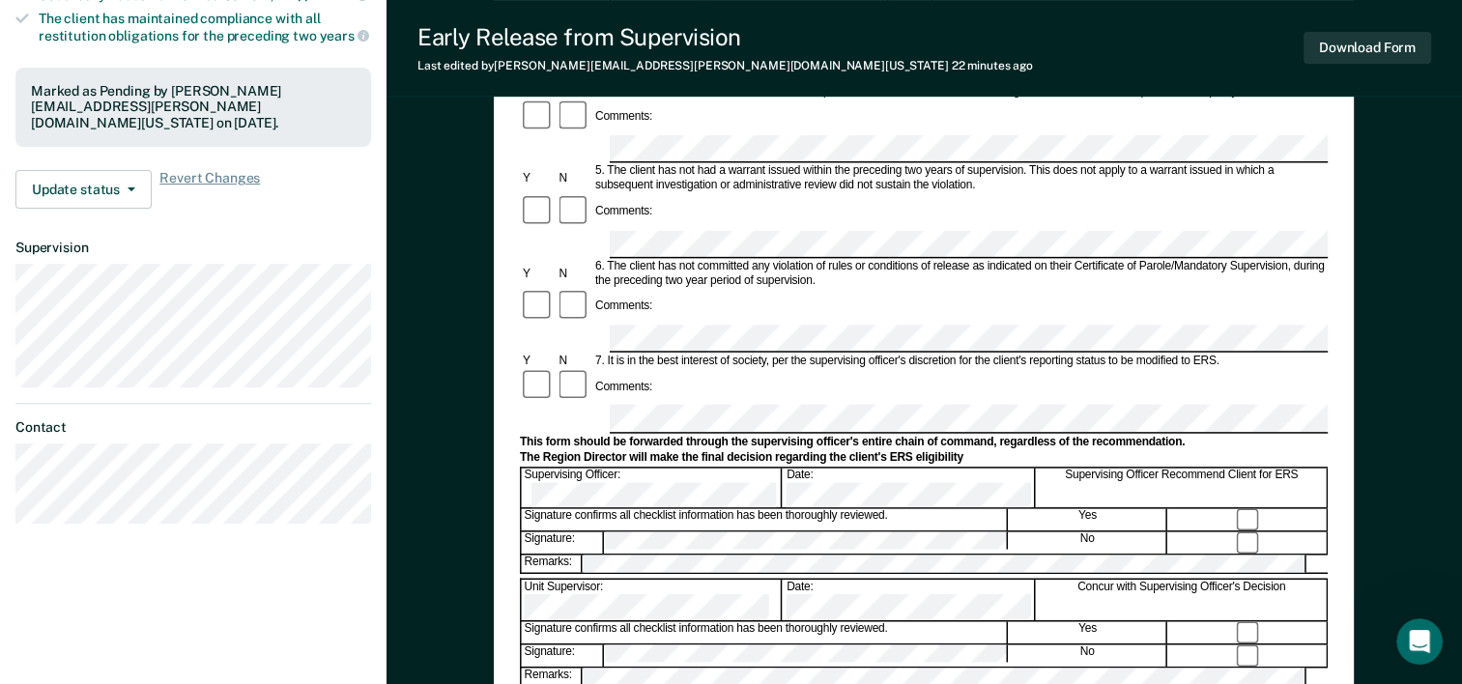
scroll to position [580, 0]
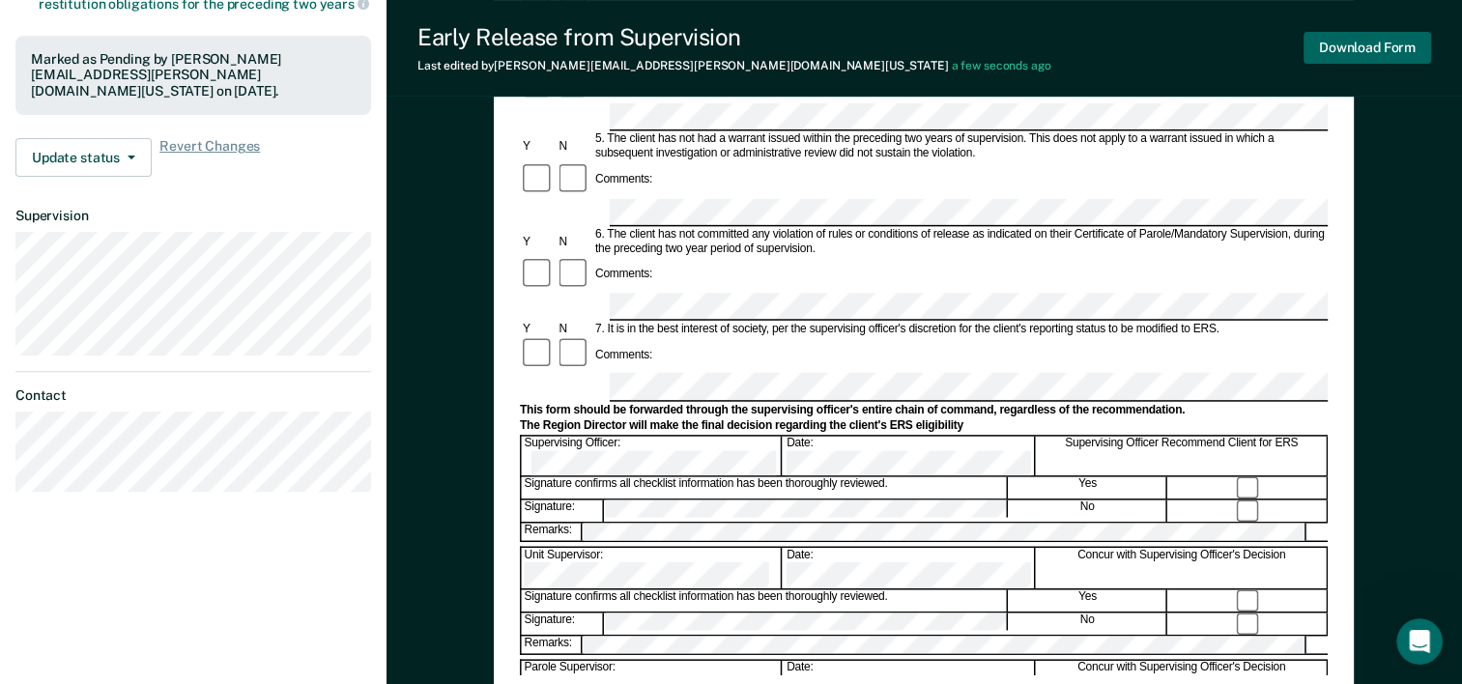
click at [1359, 43] on button "Download Form" at bounding box center [1368, 48] width 128 height 32
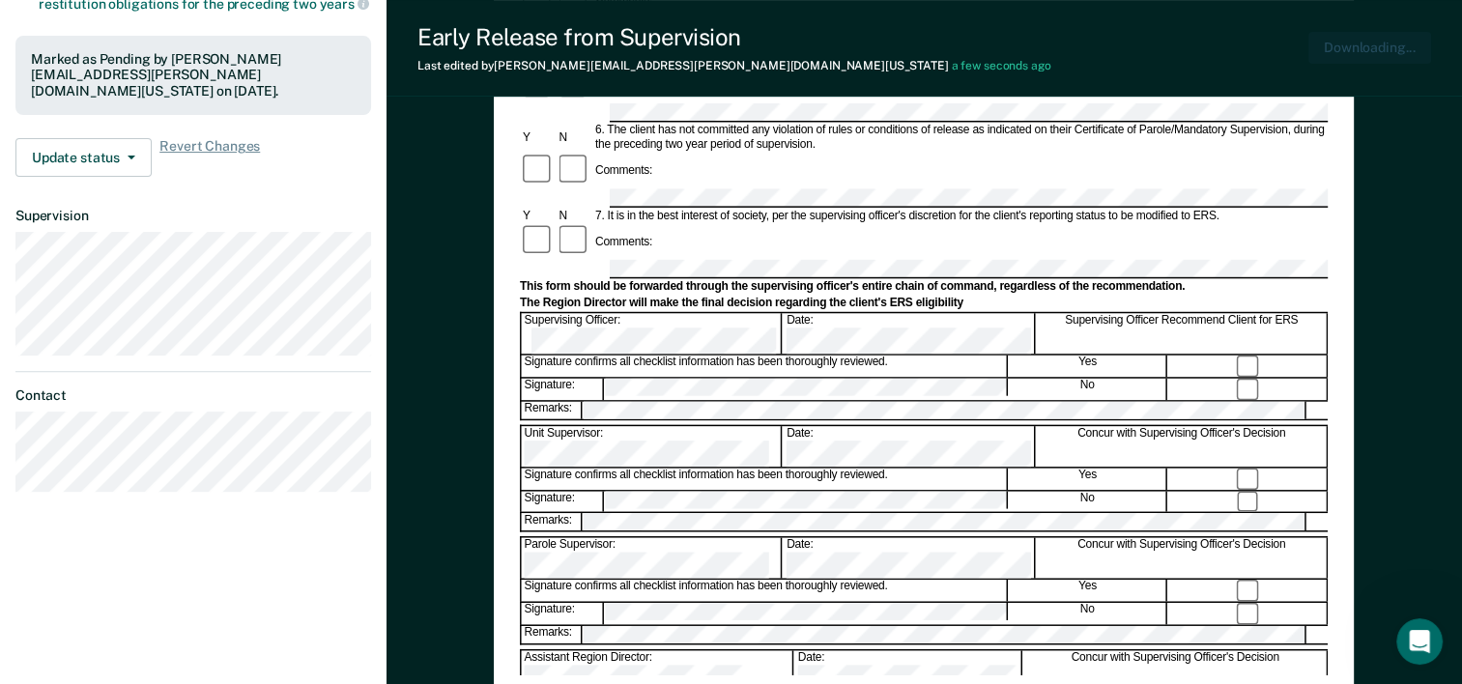
scroll to position [0, 0]
click at [901, 46] on div "Early Release from Supervision Last edited by [PERSON_NAME][EMAIL_ADDRESS][PERS…" at bounding box center [925, 48] width 1076 height 97
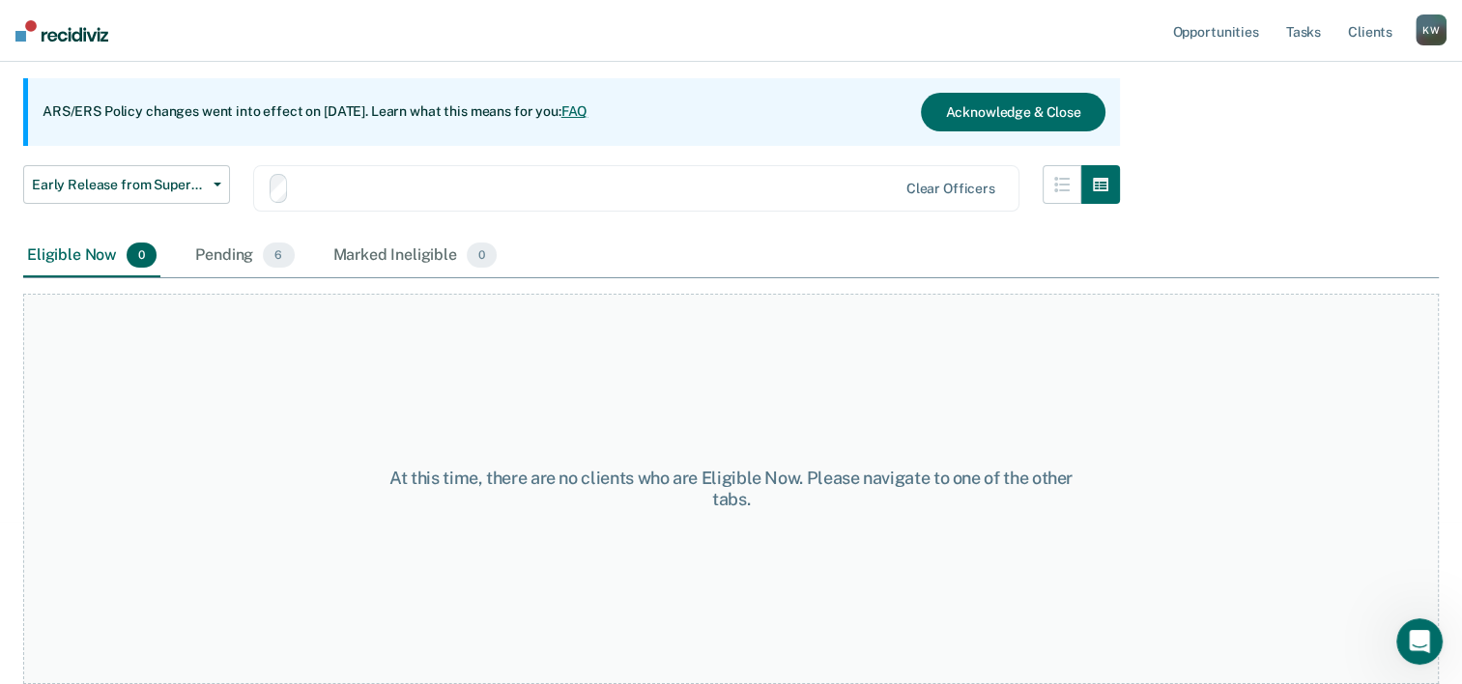
scroll to position [97, 0]
